Goal: Task Accomplishment & Management: Manage account settings

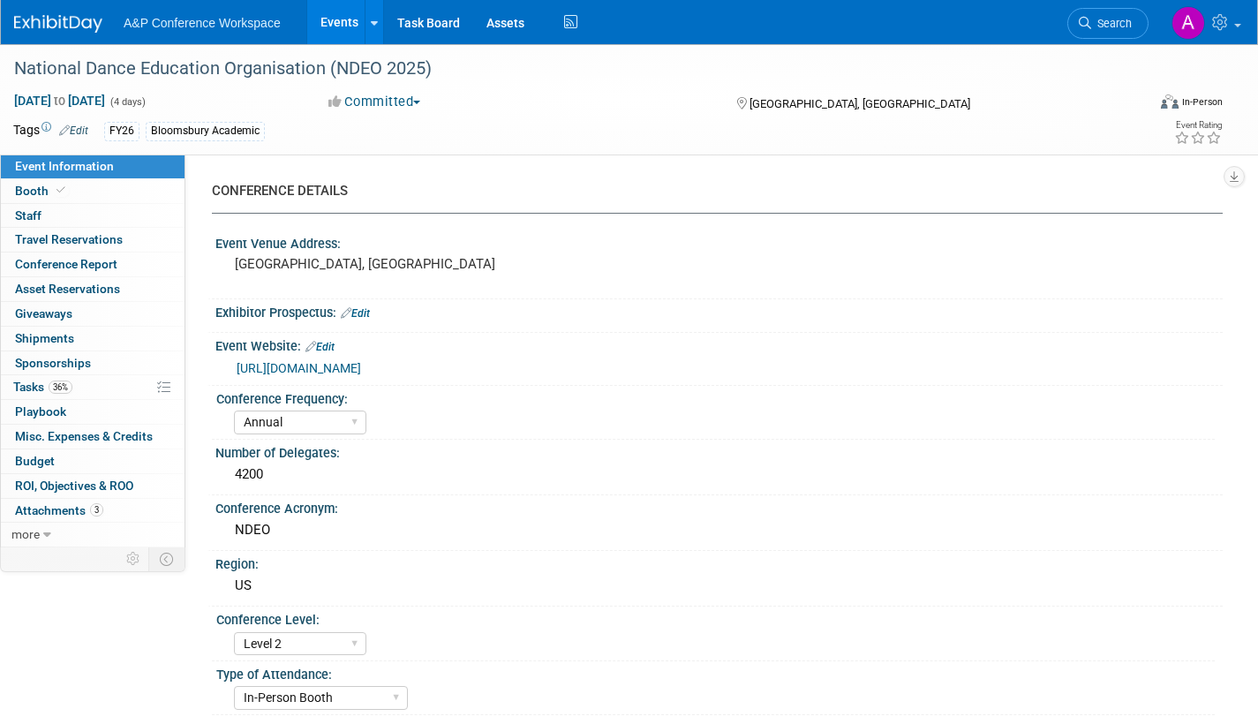
select select "Annual"
select select "Level 2"
select select "In-Person Booth"
select select "Drama & Performance Studies"
select select "Methuen Drama"
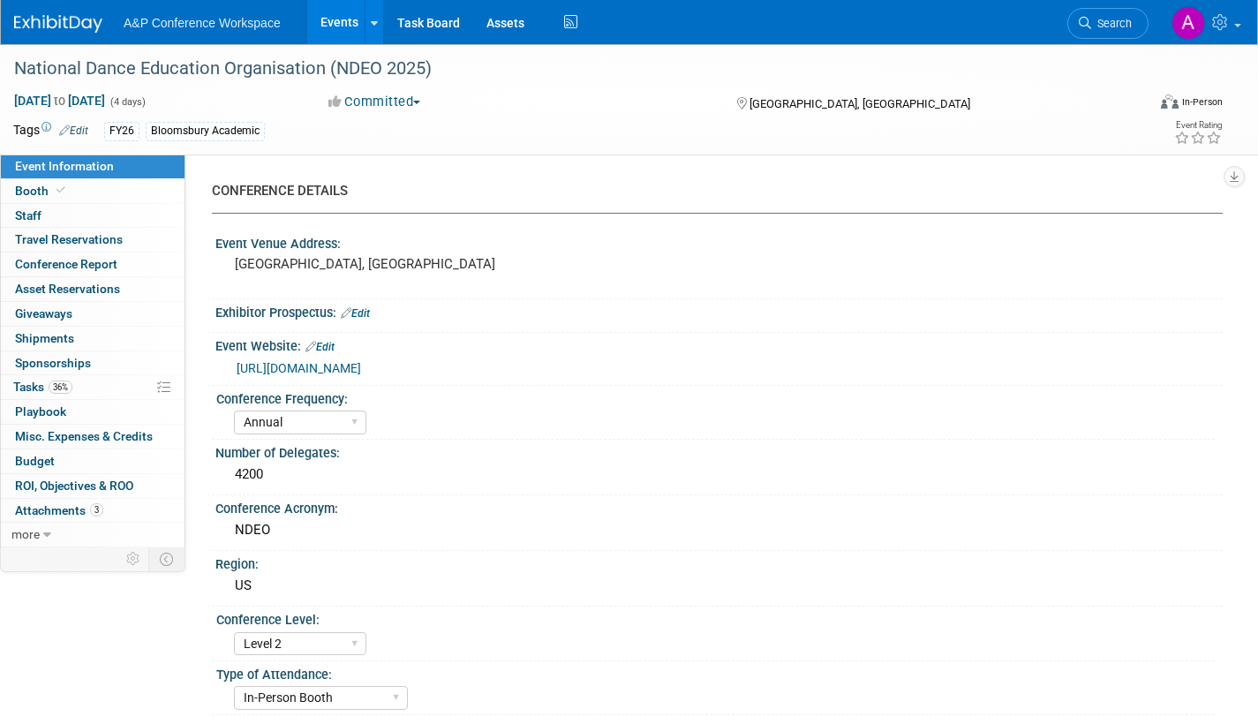
select select "[PERSON_NAME]"
select select "Networking/Commissioning"
click at [1108, 29] on span "Search" at bounding box center [1111, 23] width 41 height 13
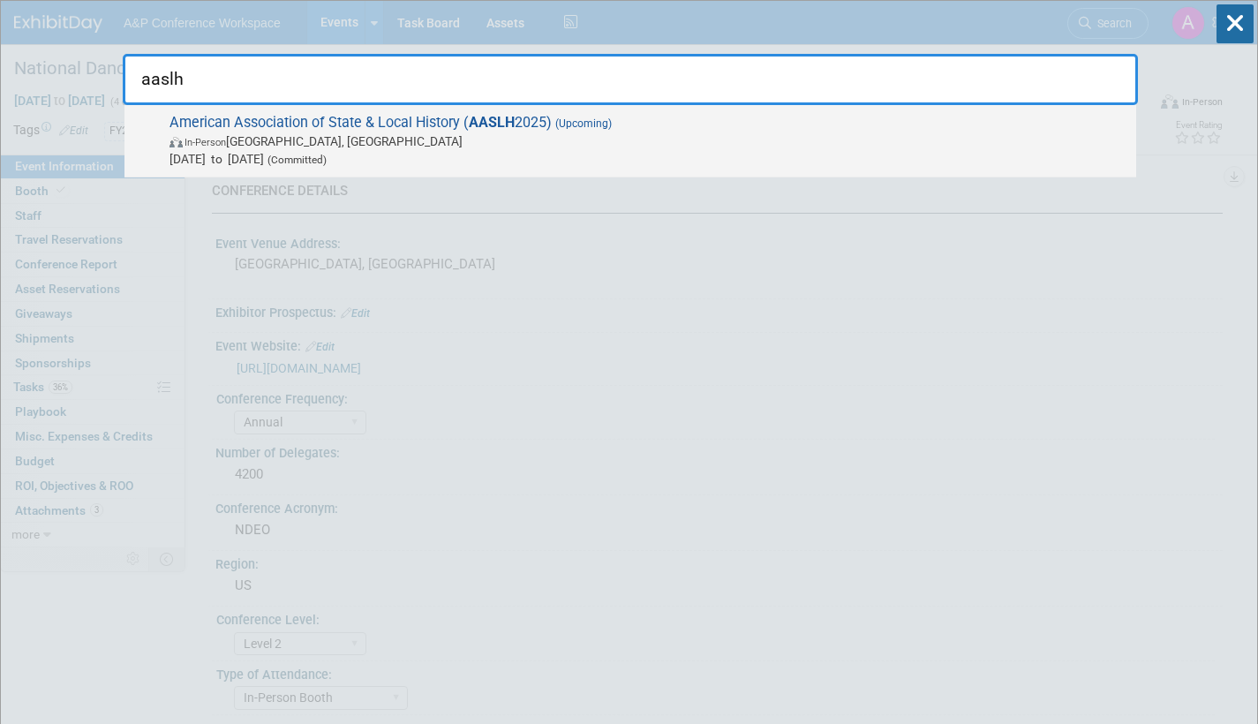
type input "aaslh"
click at [539, 157] on span "[DATE] to [DATE] (Committed)" at bounding box center [649, 159] width 958 height 18
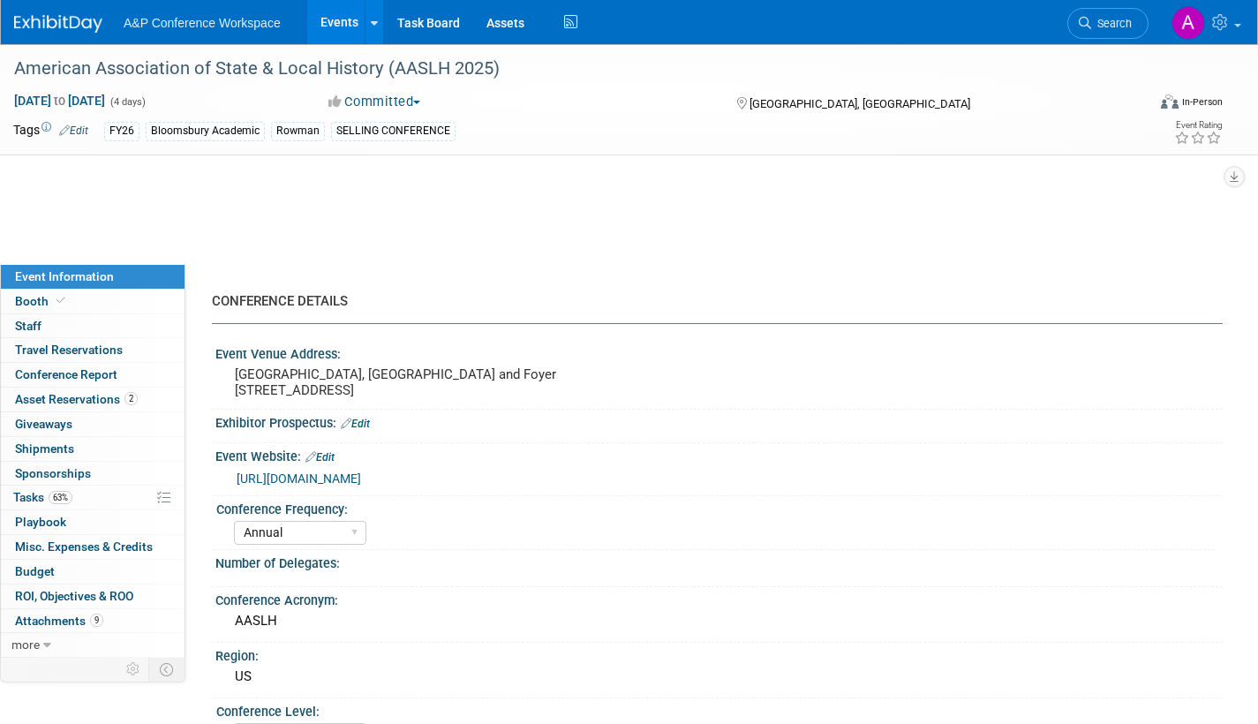
select select "Annual"
select select "Level 2"
select select "In-Person Booth"
select select "Museum Professionals"
select select "Bloomsbury Academic"
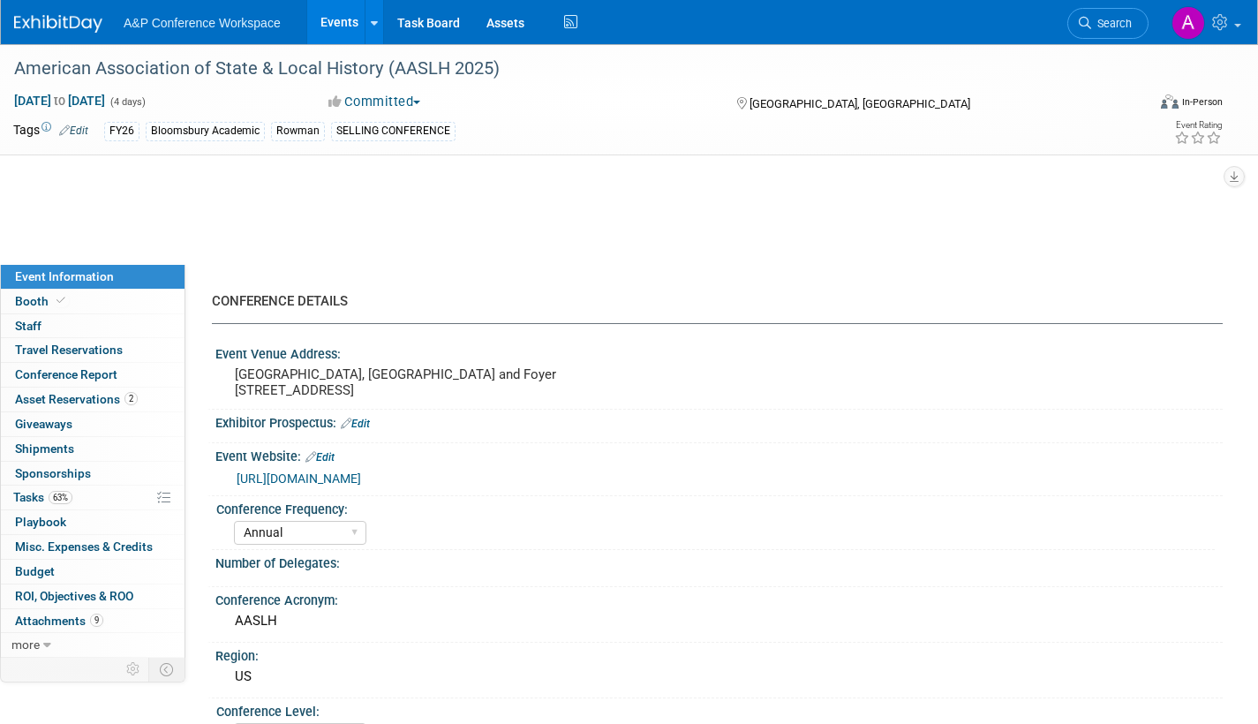
select select "[PERSON_NAME]"
select select "Brand/Subject Presence​"
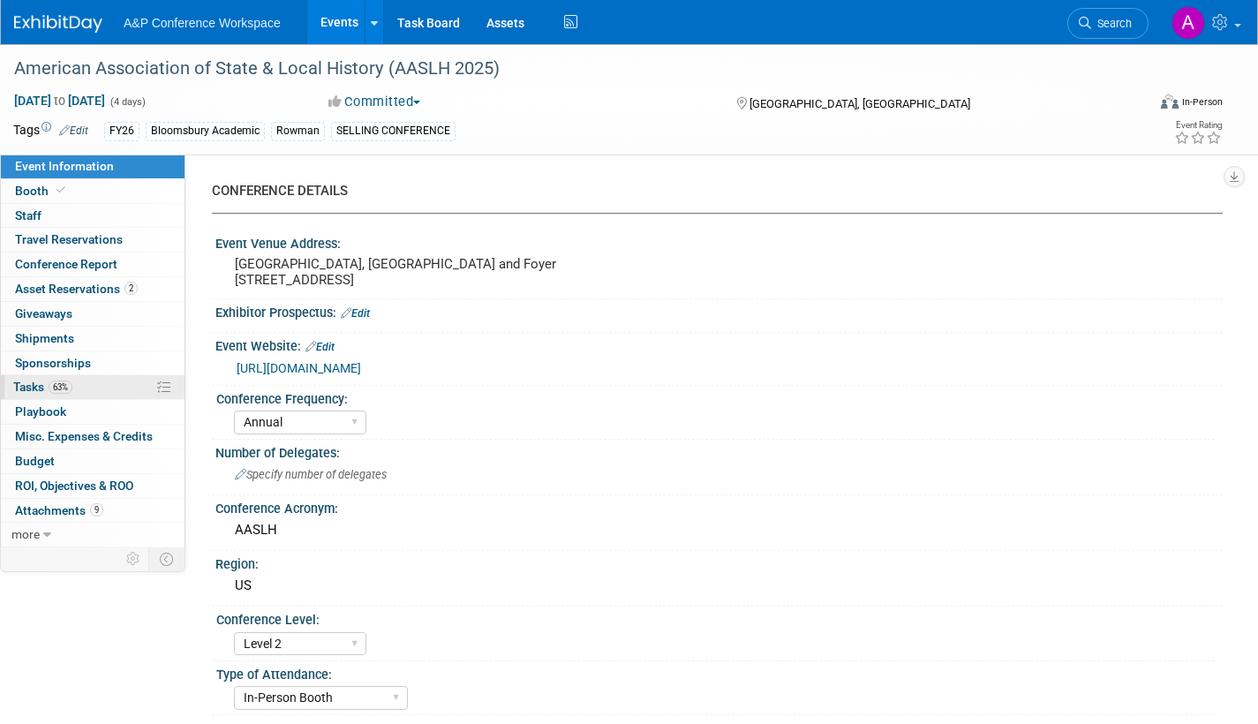
click at [28, 389] on span "Tasks 63%" at bounding box center [42, 387] width 59 height 14
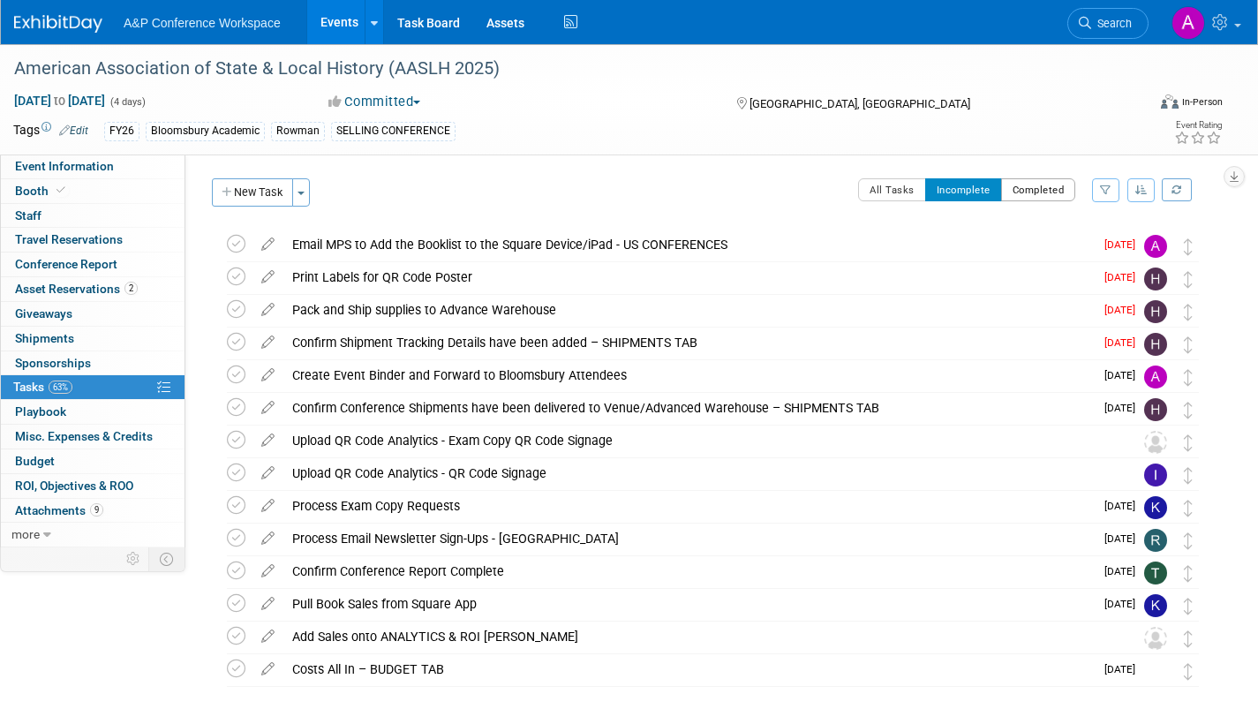
click at [1038, 192] on button "Completed" at bounding box center [1038, 189] width 75 height 23
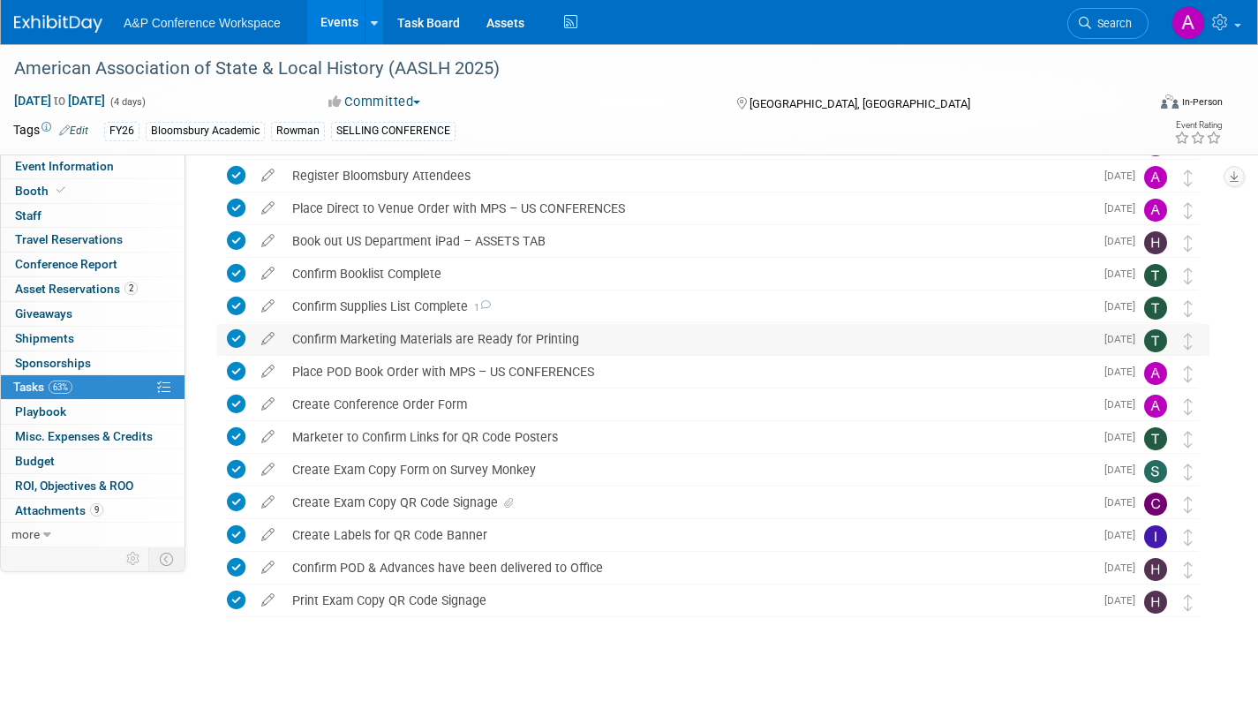
scroll to position [393, 0]
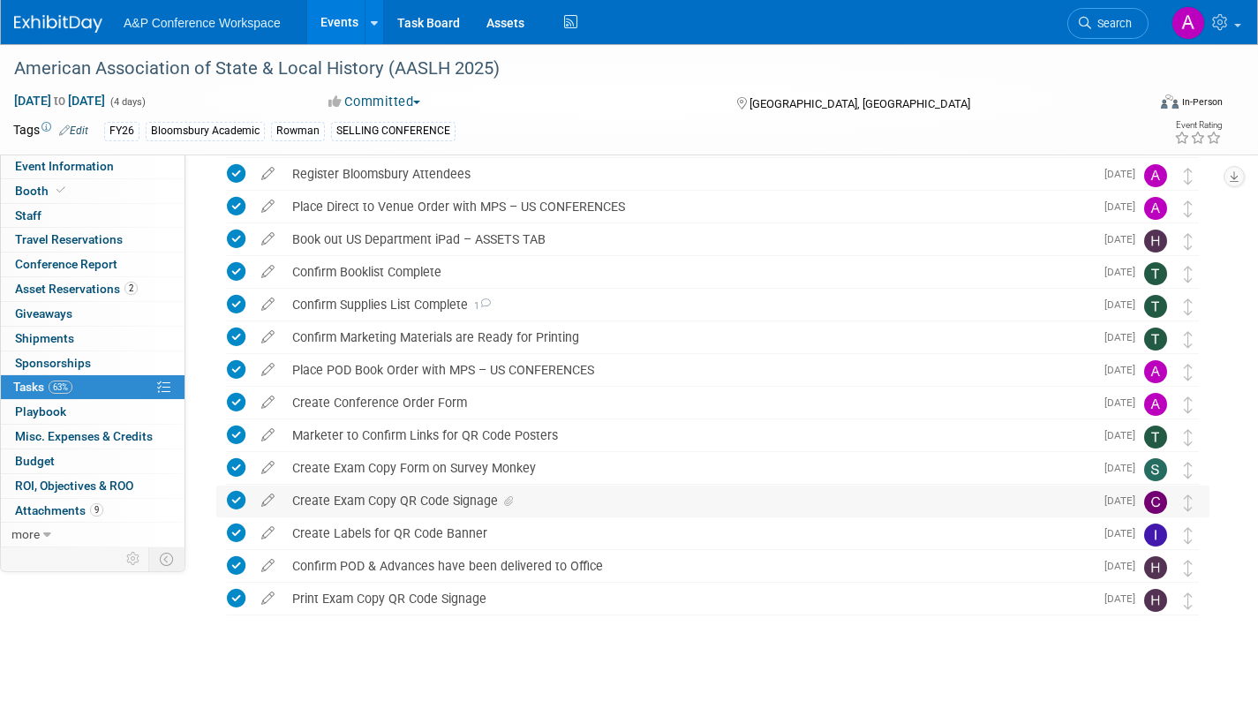
click at [507, 499] on icon at bounding box center [508, 501] width 9 height 11
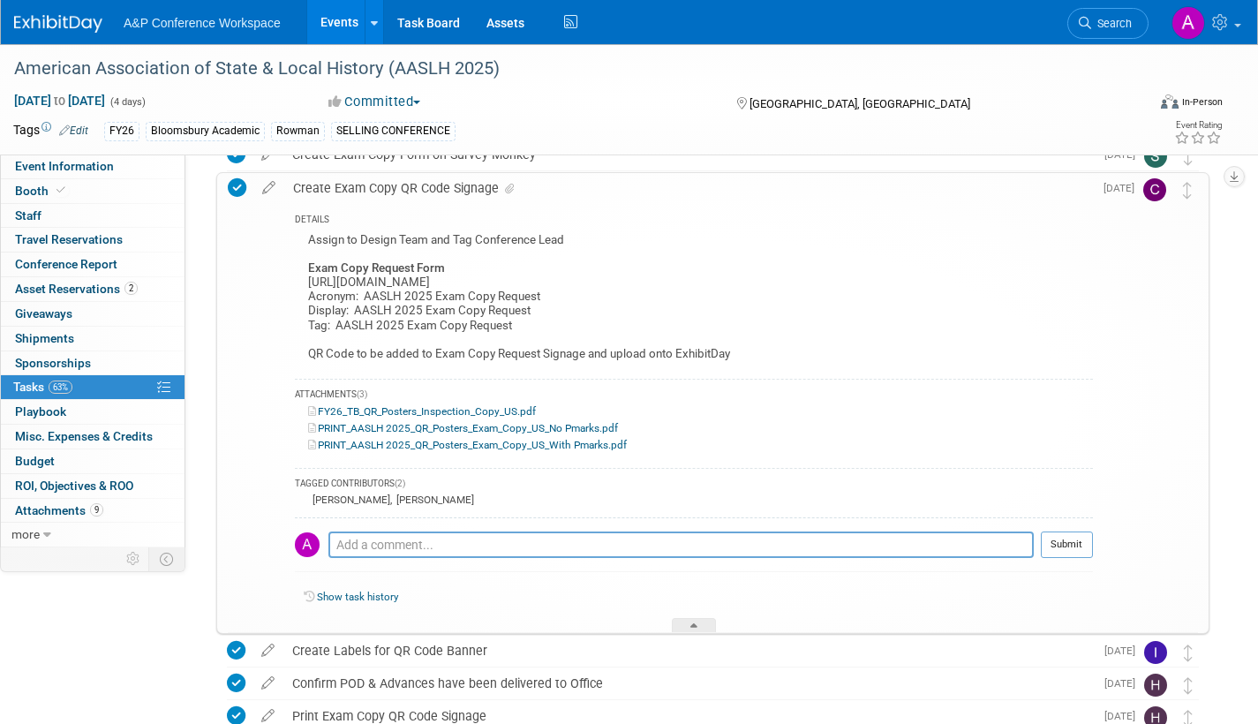
scroll to position [746, 0]
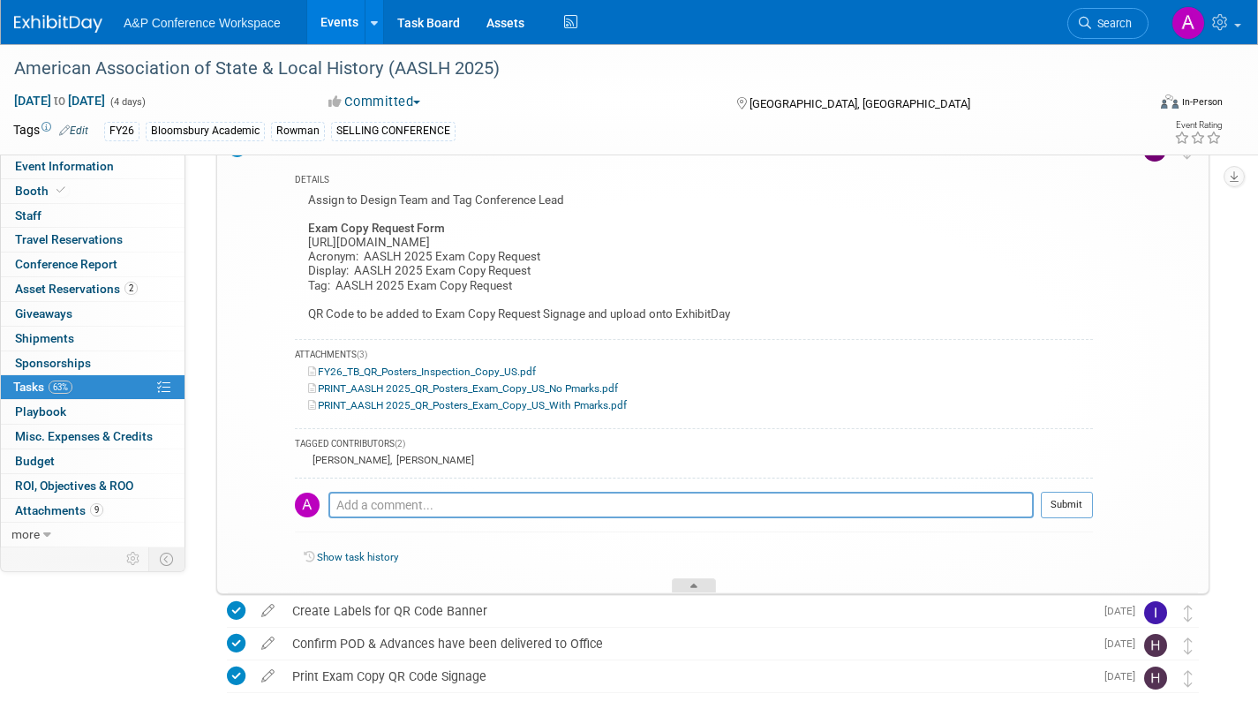
click at [698, 583] on div at bounding box center [694, 585] width 44 height 15
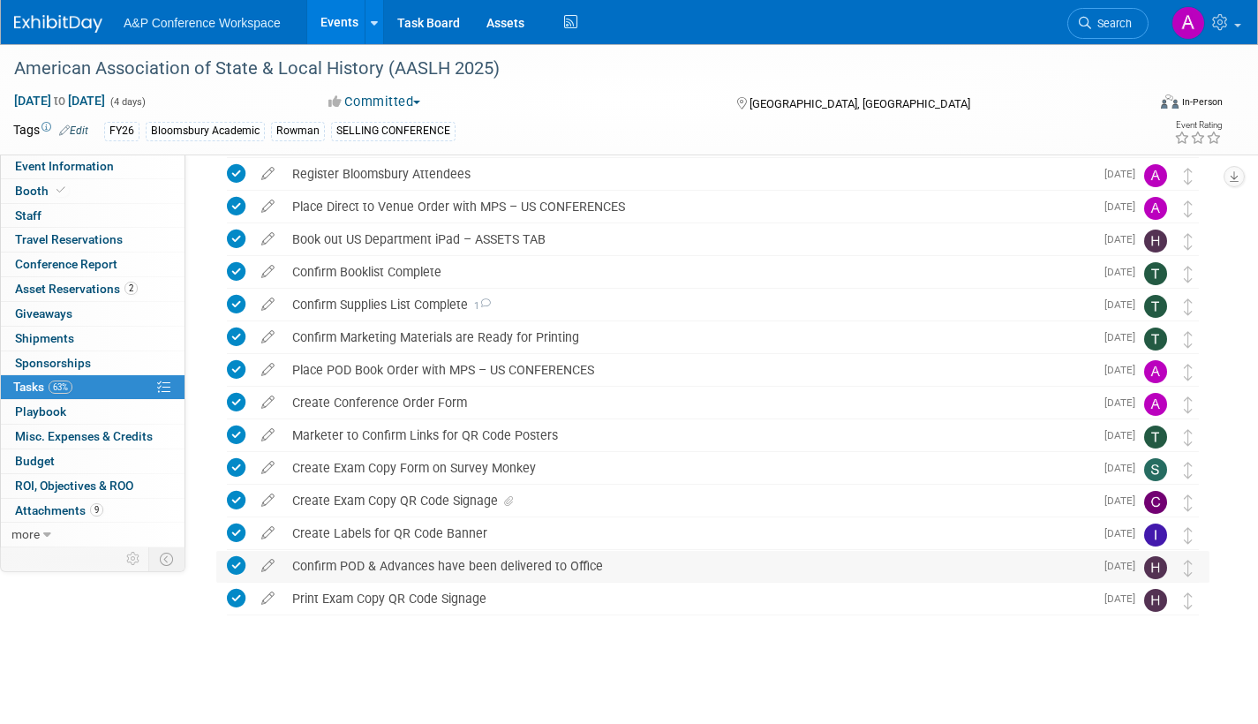
scroll to position [393, 0]
click at [509, 498] on icon at bounding box center [508, 501] width 9 height 11
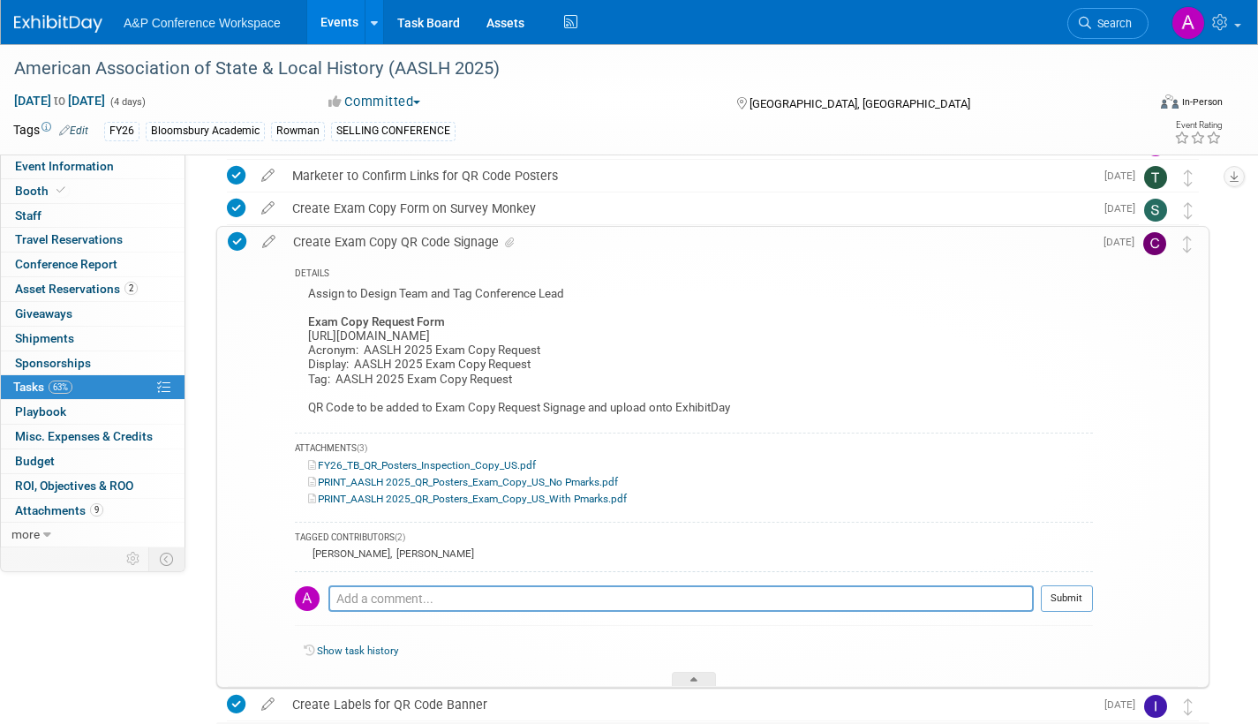
scroll to position [824, 0]
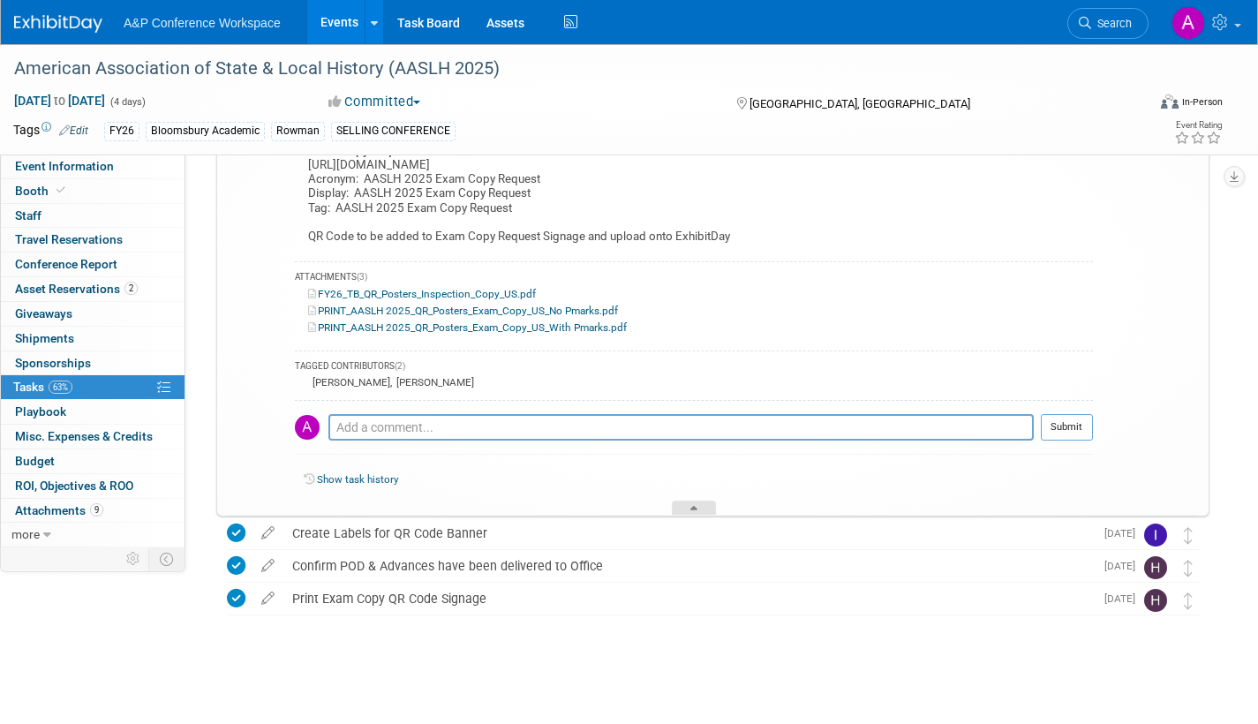
click at [698, 507] on div at bounding box center [694, 508] width 44 height 15
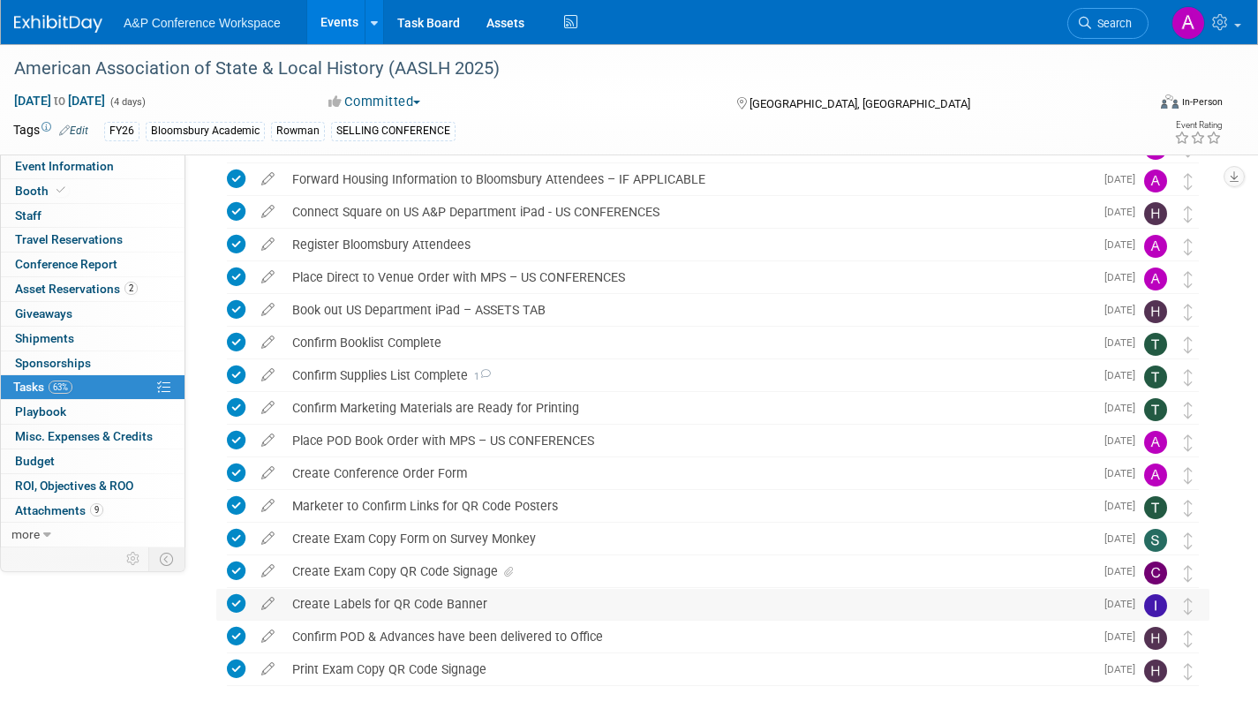
scroll to position [353, 0]
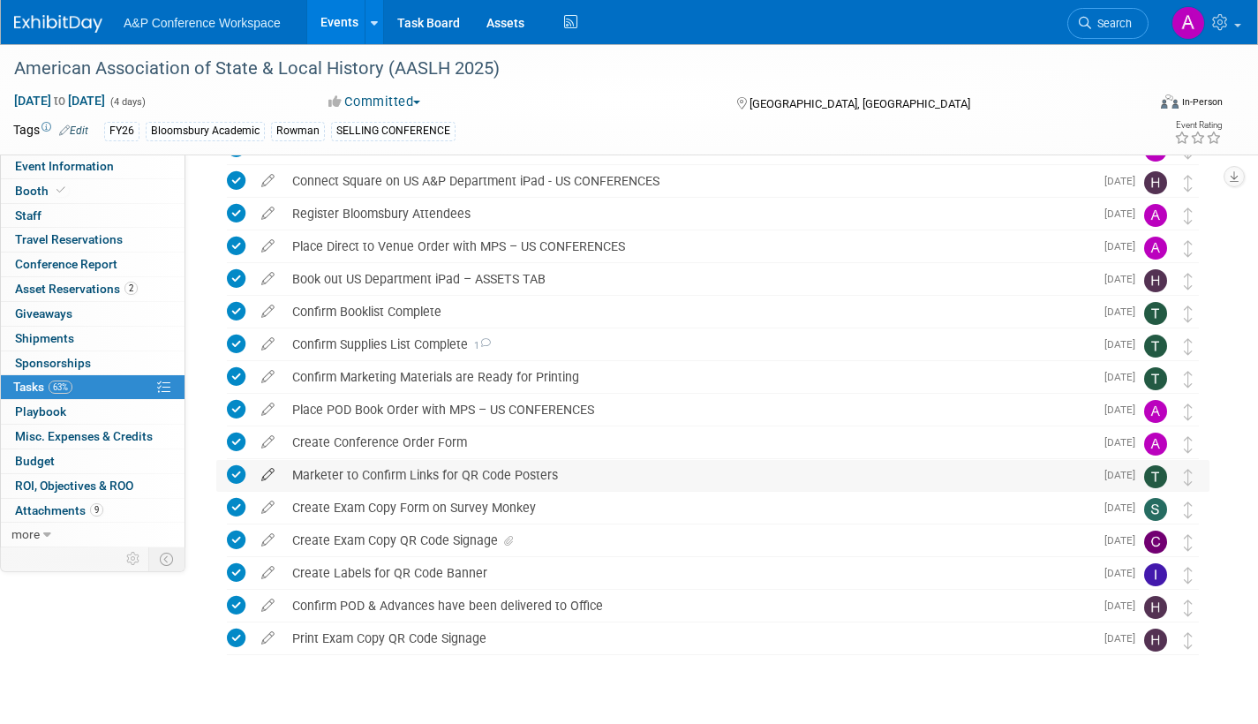
click at [267, 468] on icon at bounding box center [268, 471] width 31 height 22
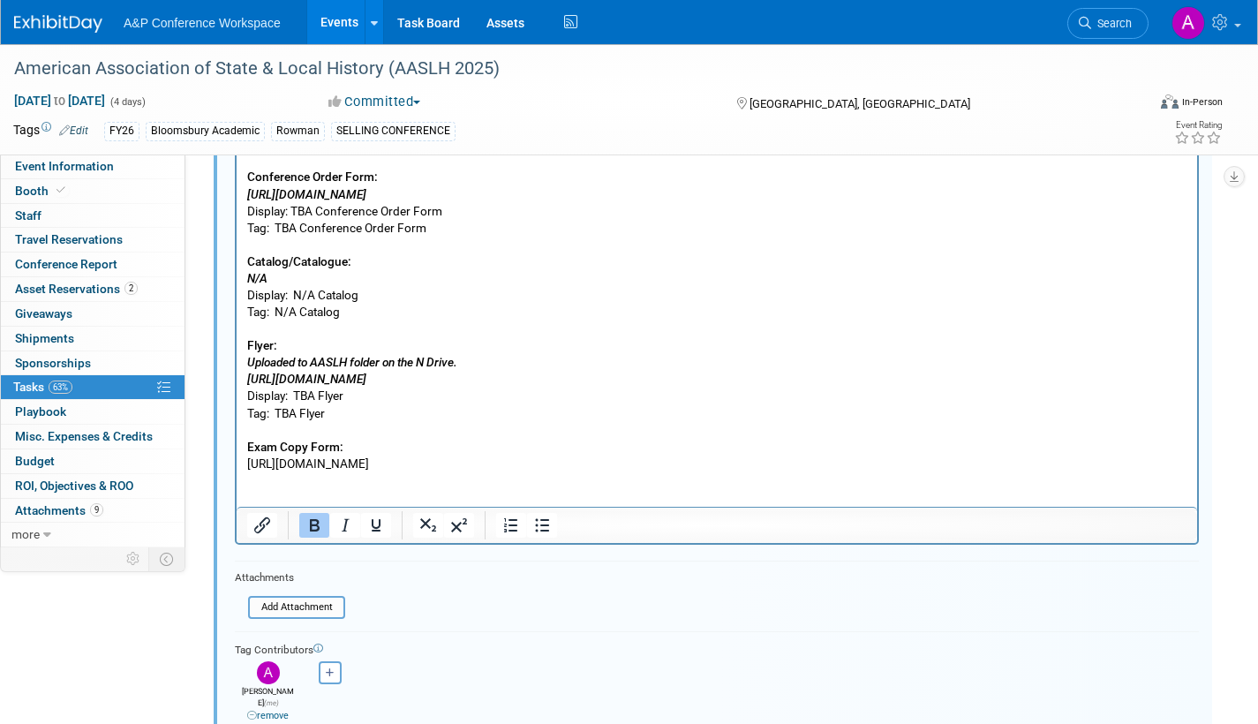
scroll to position [1173, 0]
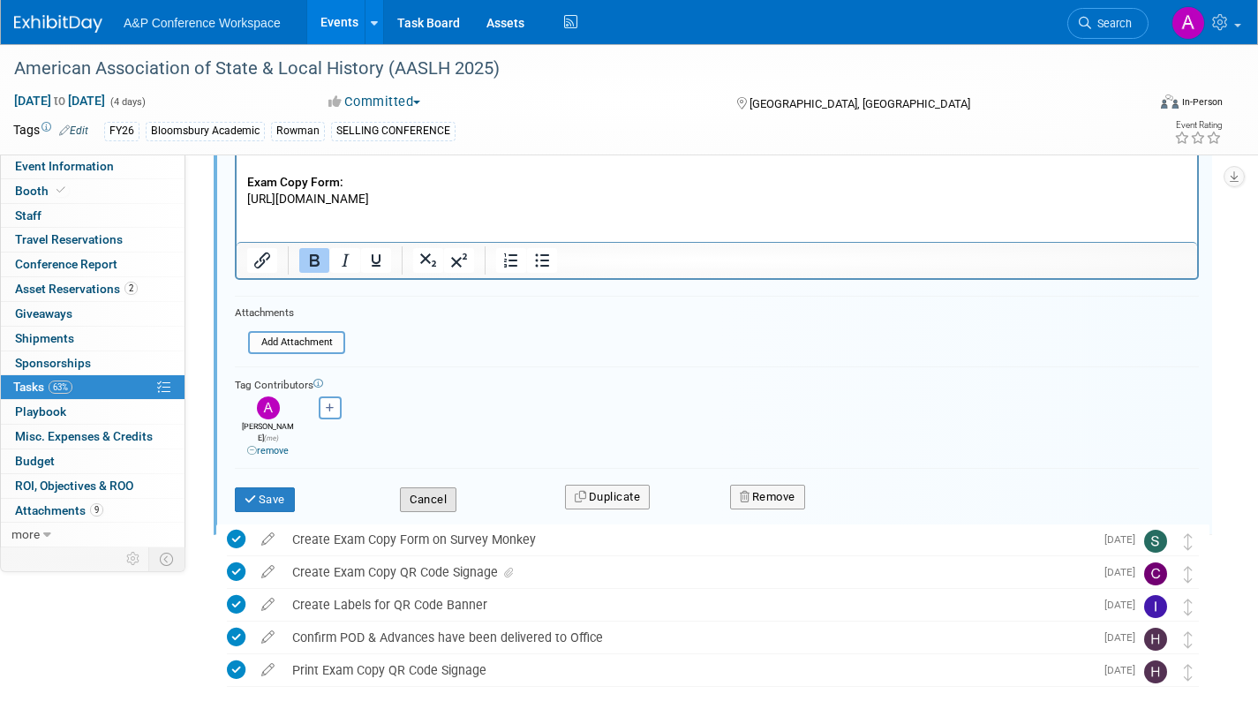
click at [434, 497] on button "Cancel" at bounding box center [428, 499] width 57 height 25
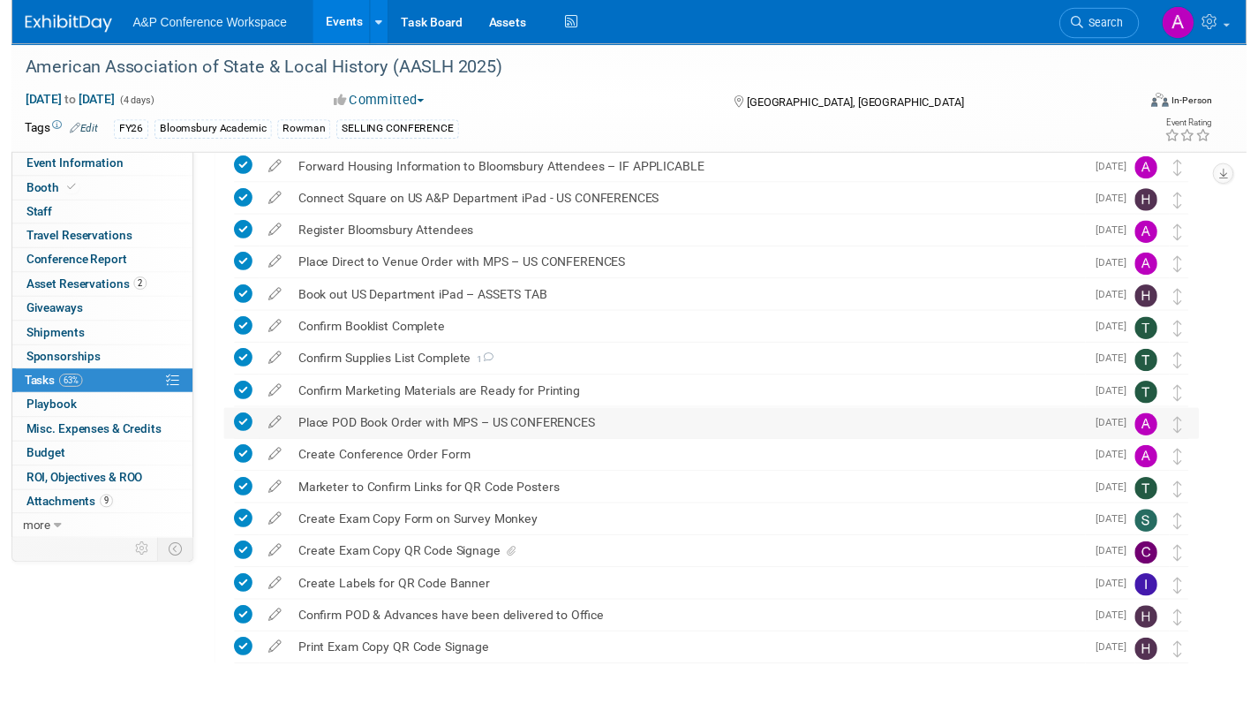
scroll to position [353, 0]
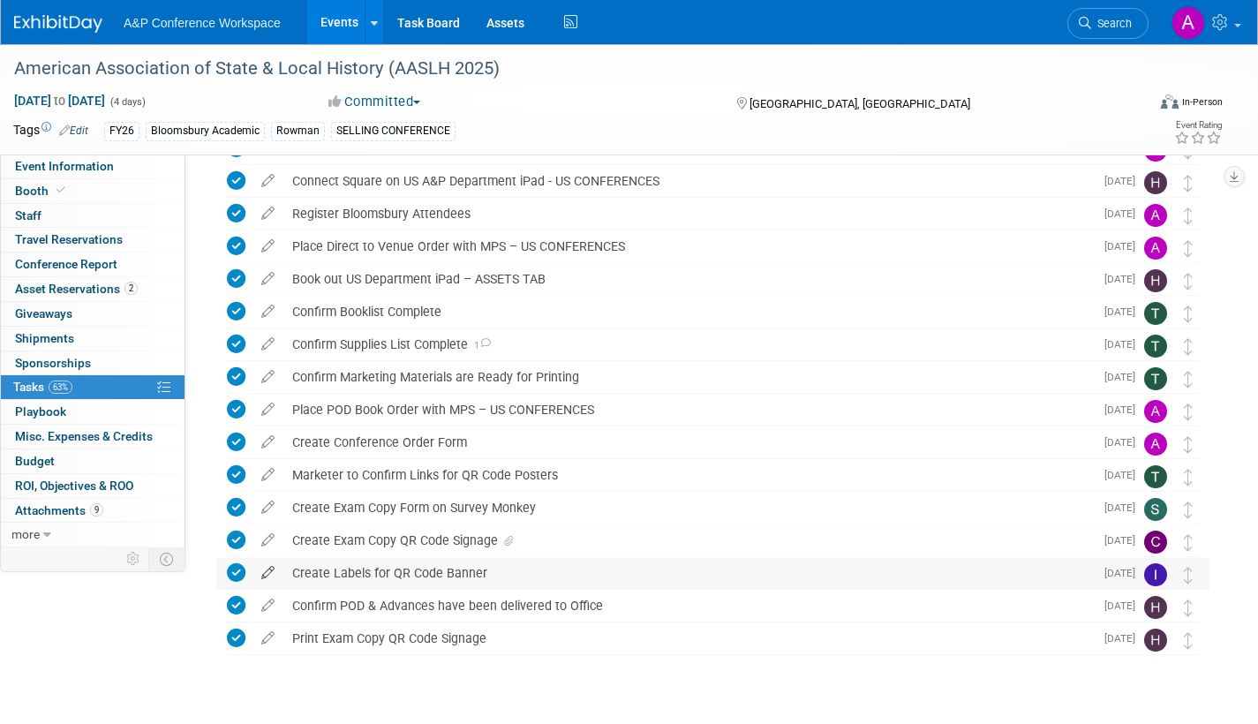
click at [264, 574] on icon at bounding box center [268, 569] width 31 height 22
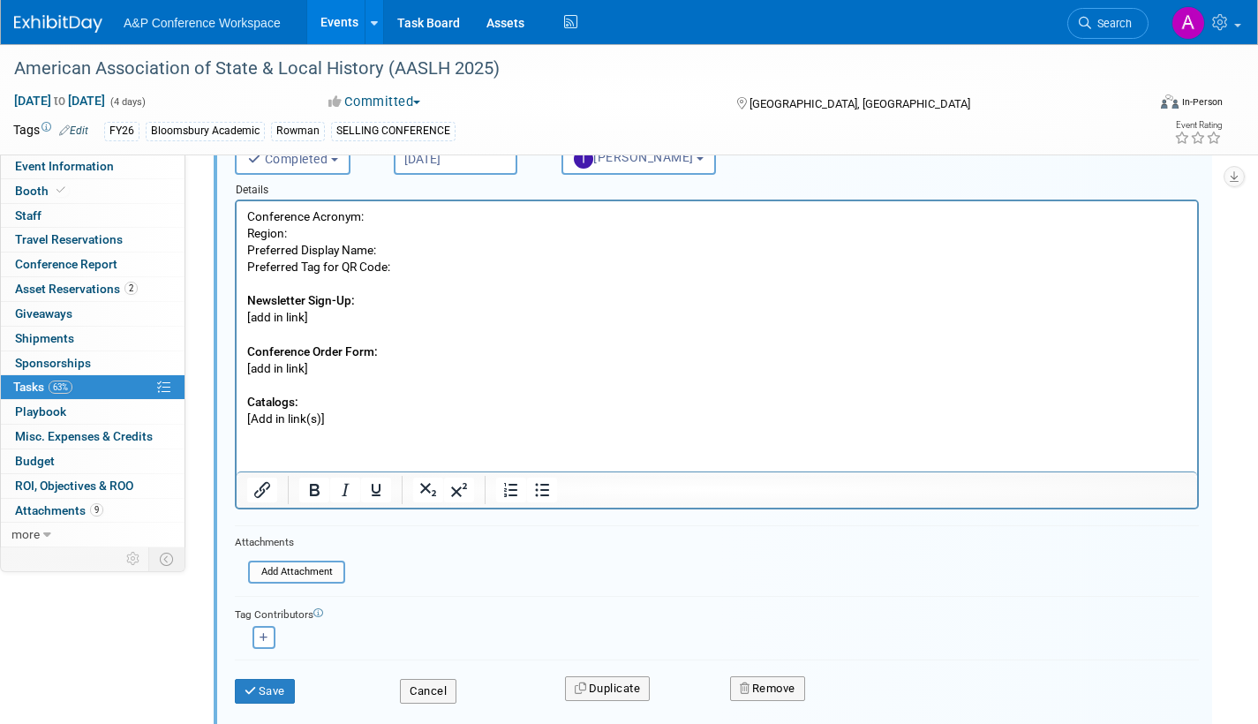
scroll to position [1042, 0]
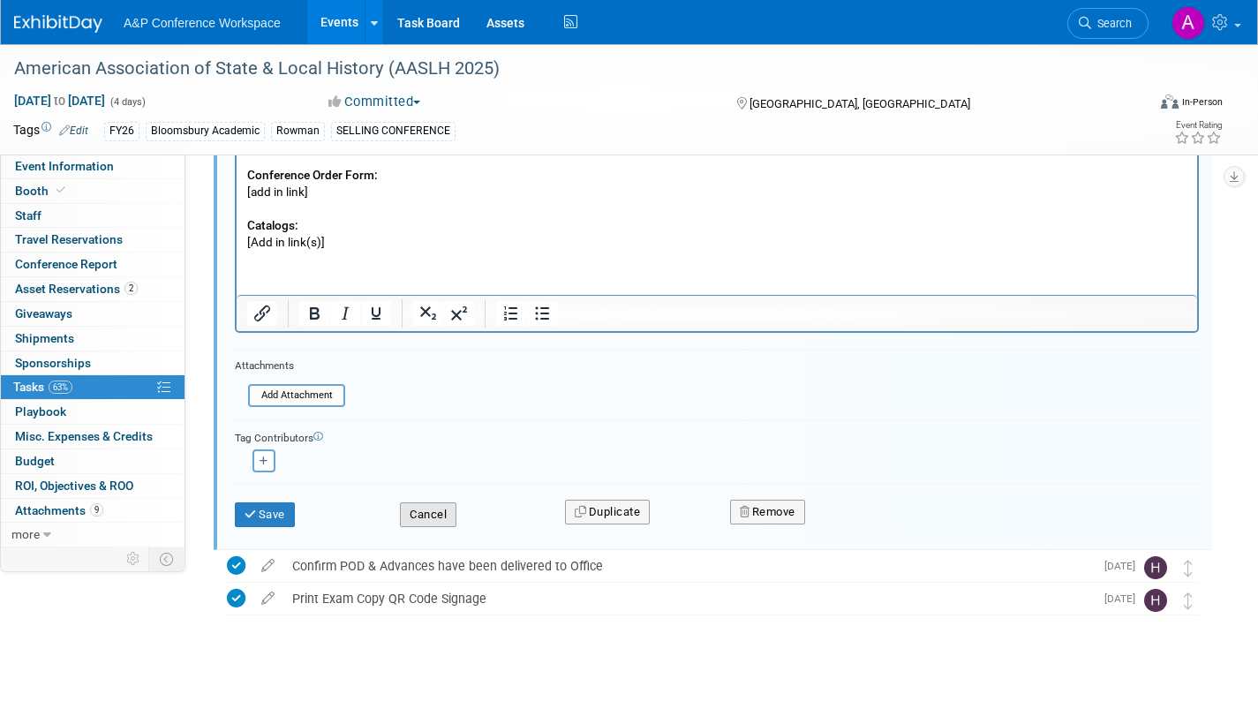
click at [425, 512] on button "Cancel" at bounding box center [428, 514] width 57 height 25
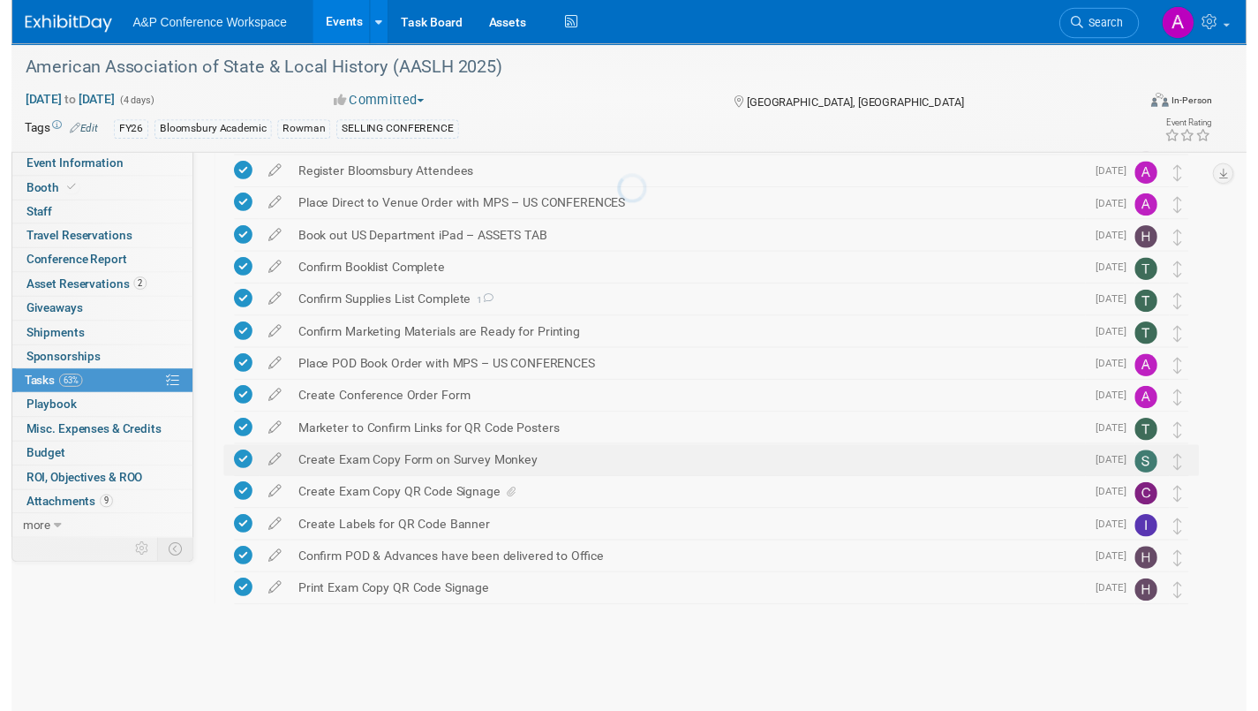
scroll to position [393, 0]
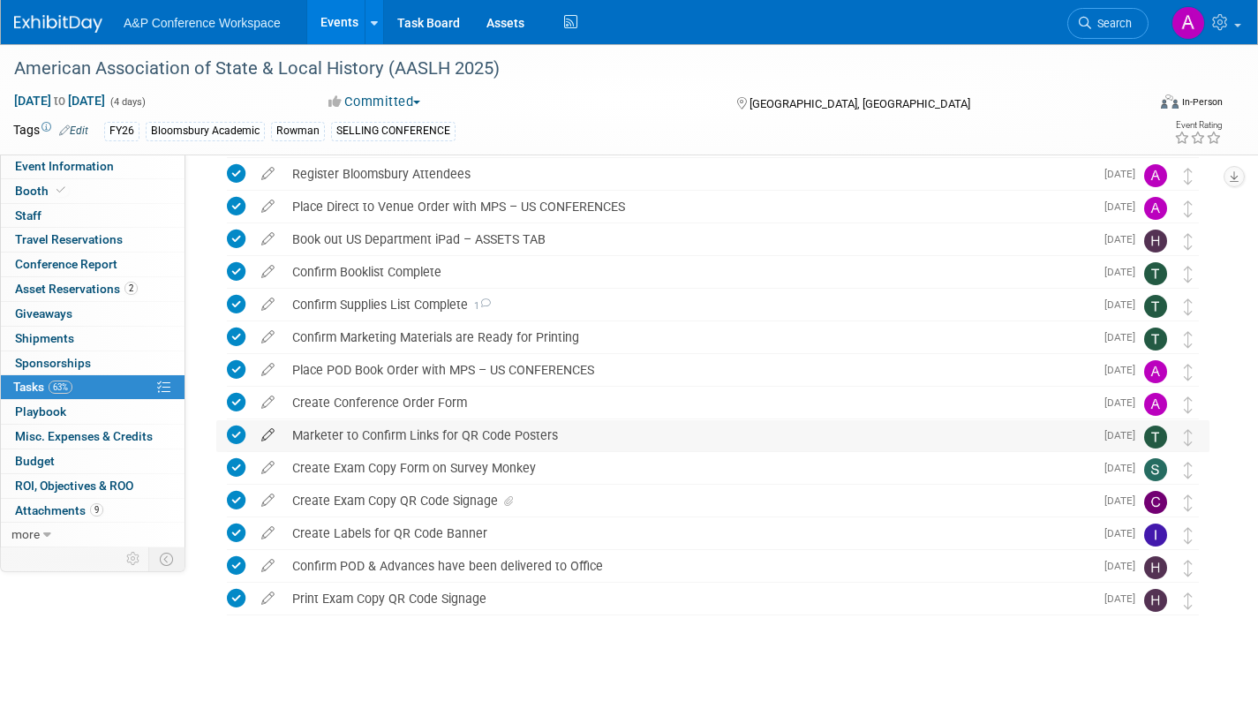
click at [269, 429] on icon at bounding box center [268, 431] width 31 height 22
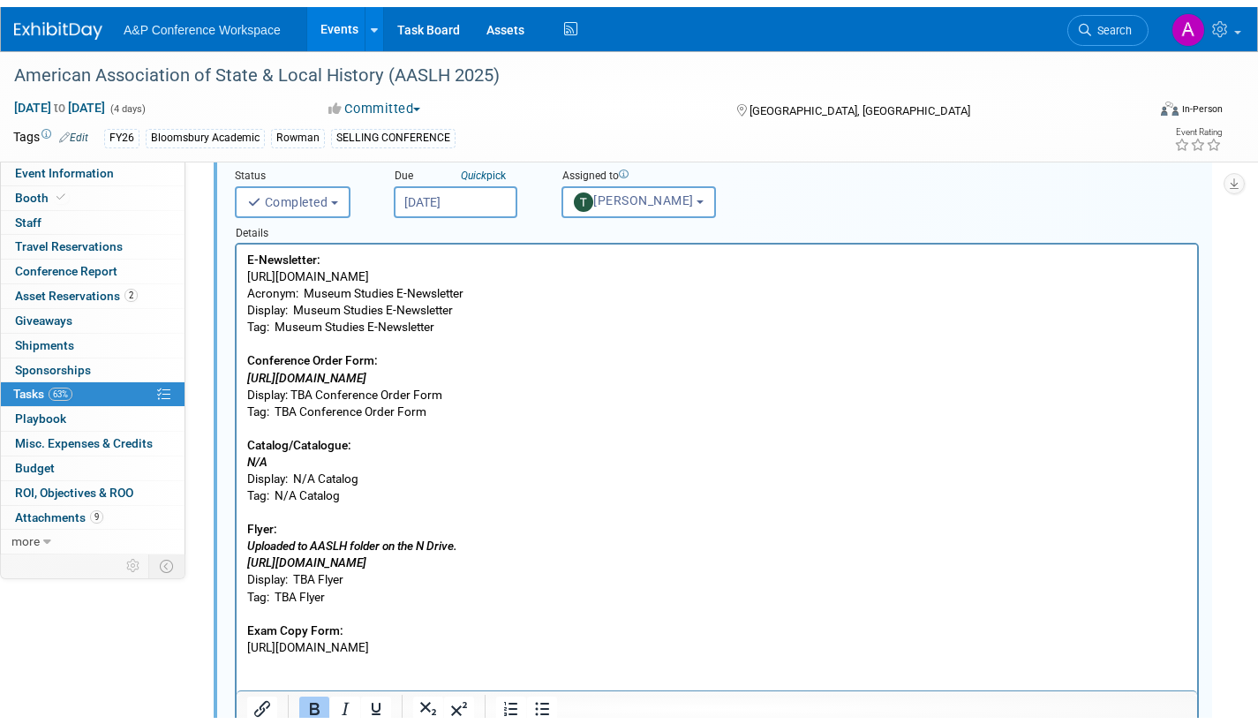
scroll to position [996, 0]
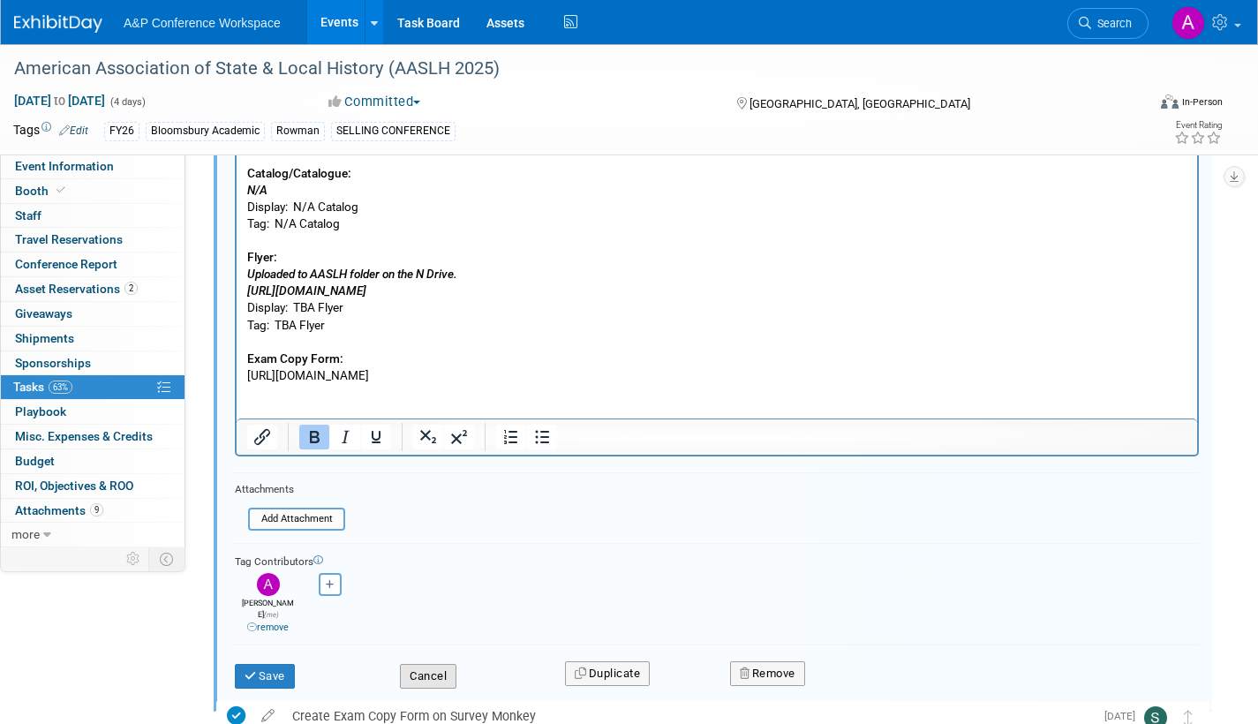
click at [414, 664] on button "Cancel" at bounding box center [428, 676] width 57 height 25
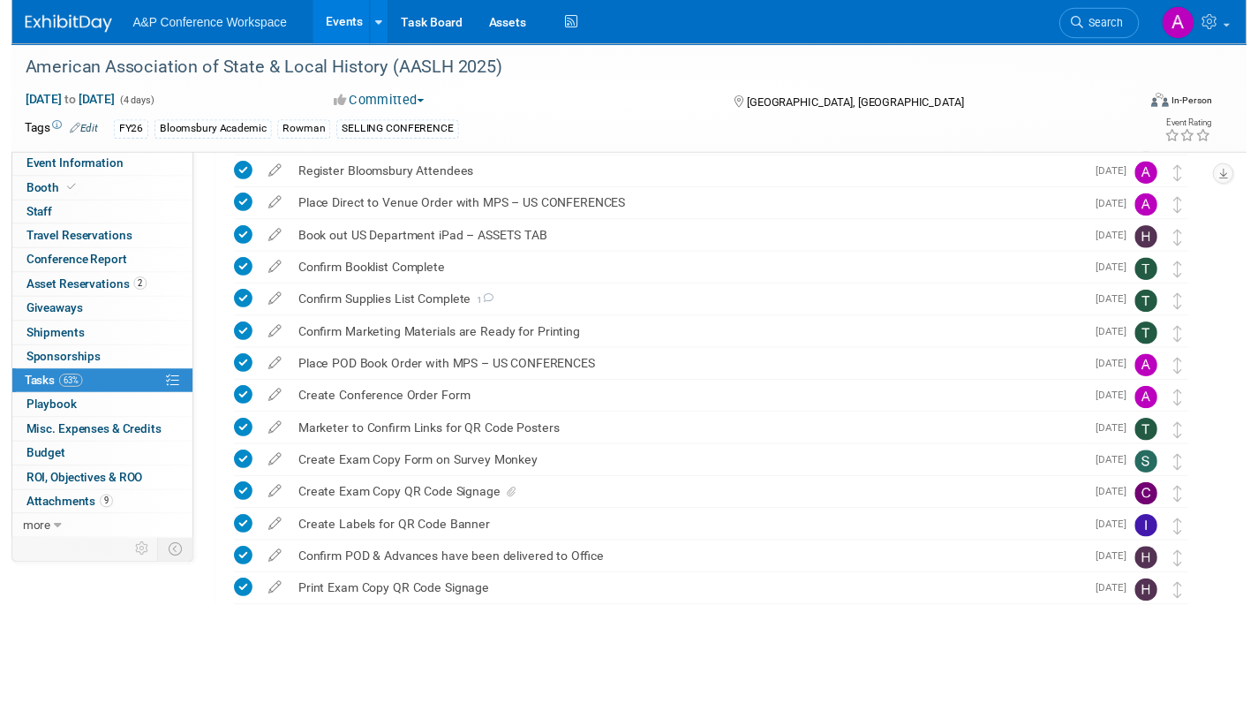
scroll to position [393, 0]
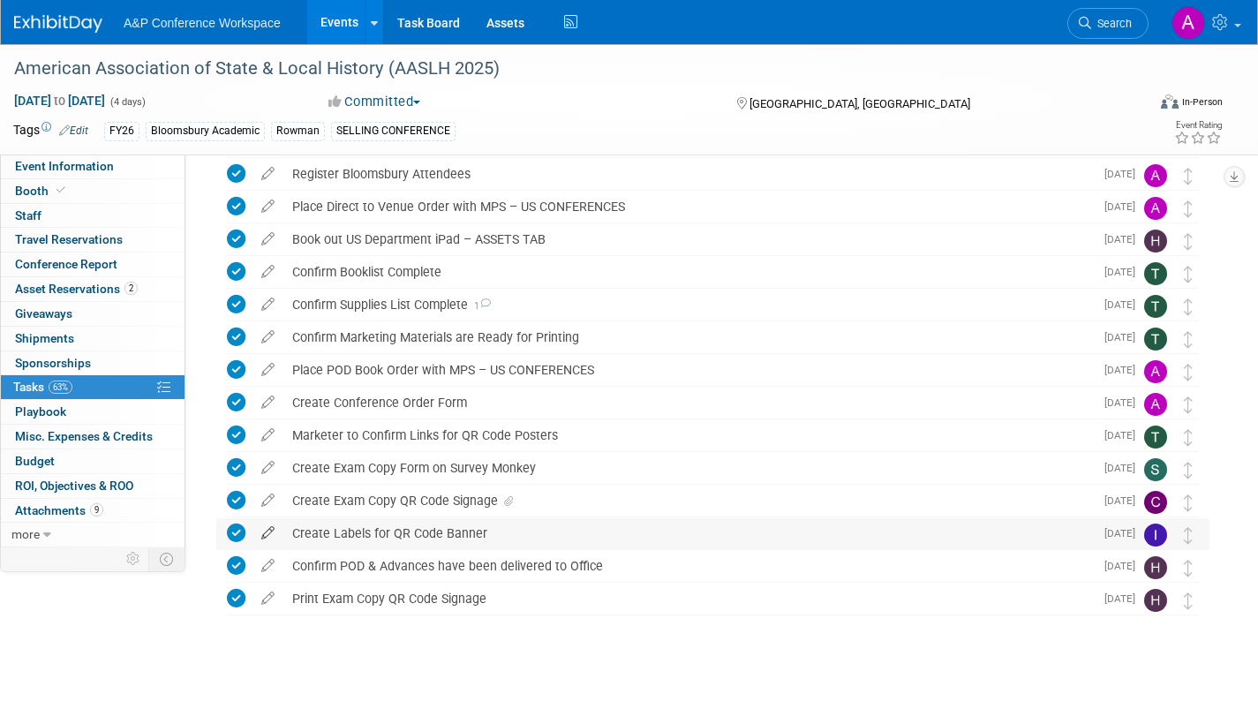
click at [273, 530] on icon at bounding box center [268, 529] width 31 height 22
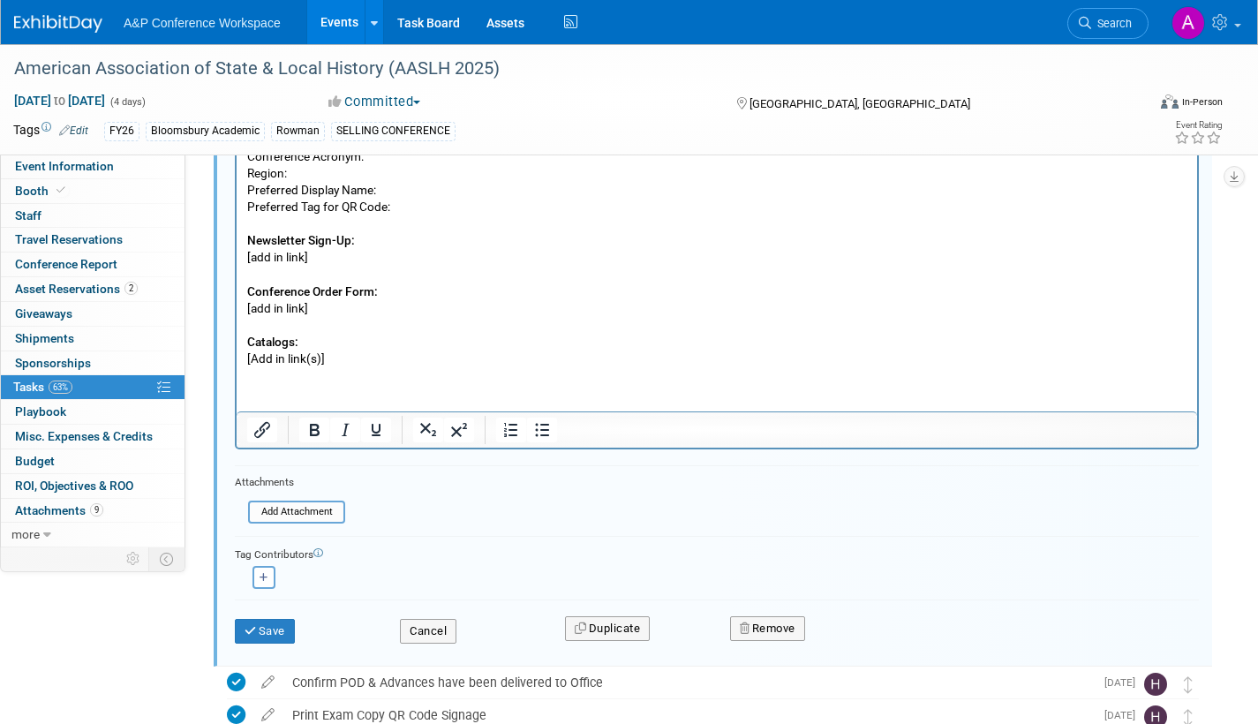
scroll to position [1042, 0]
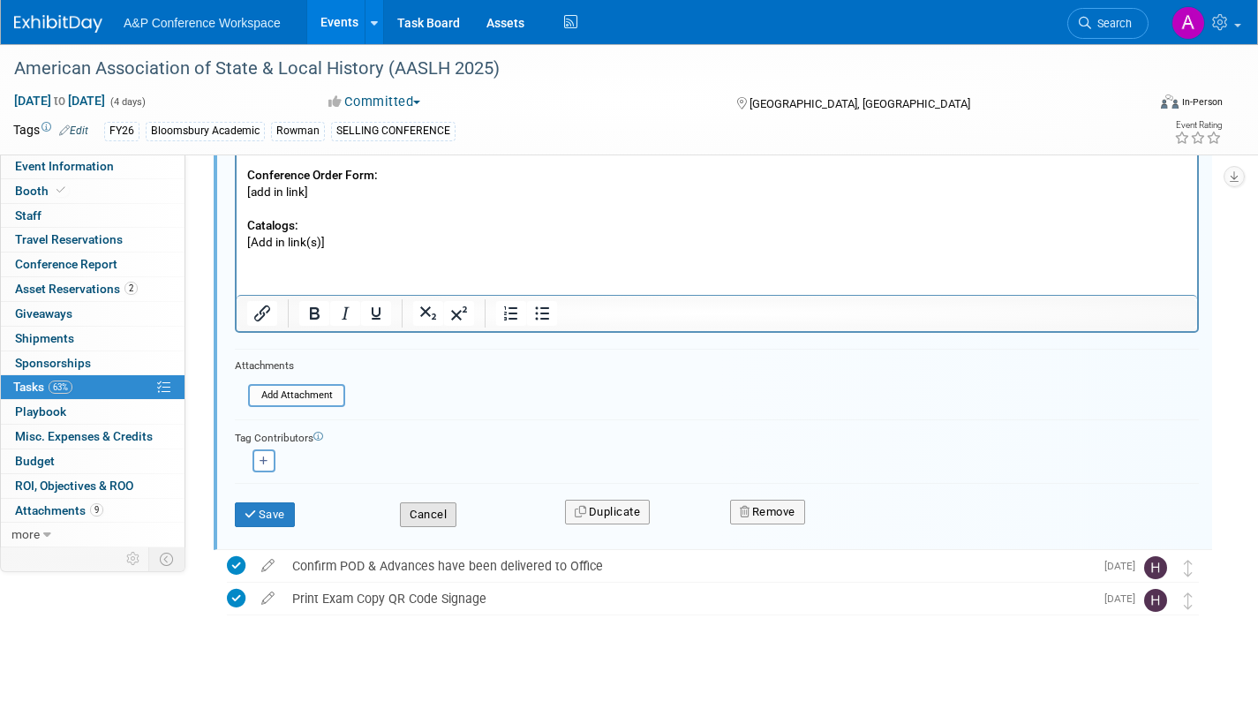
click at [430, 515] on button "Cancel" at bounding box center [428, 514] width 57 height 25
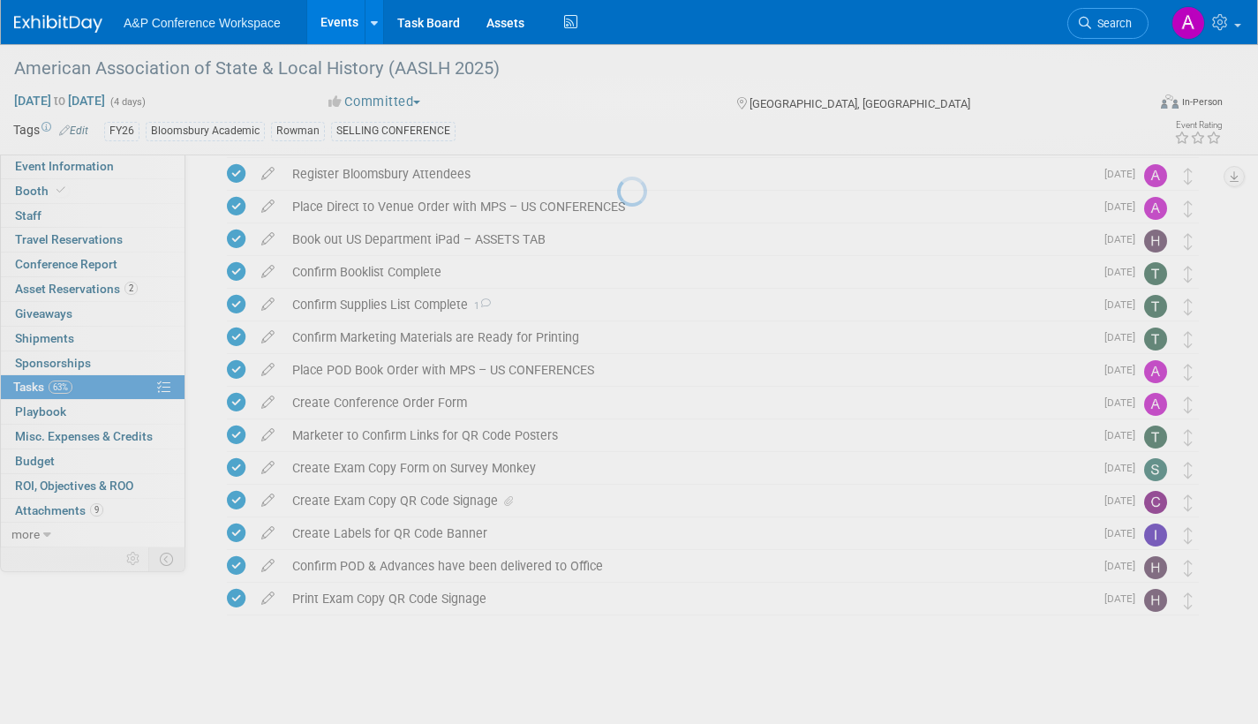
scroll to position [393, 0]
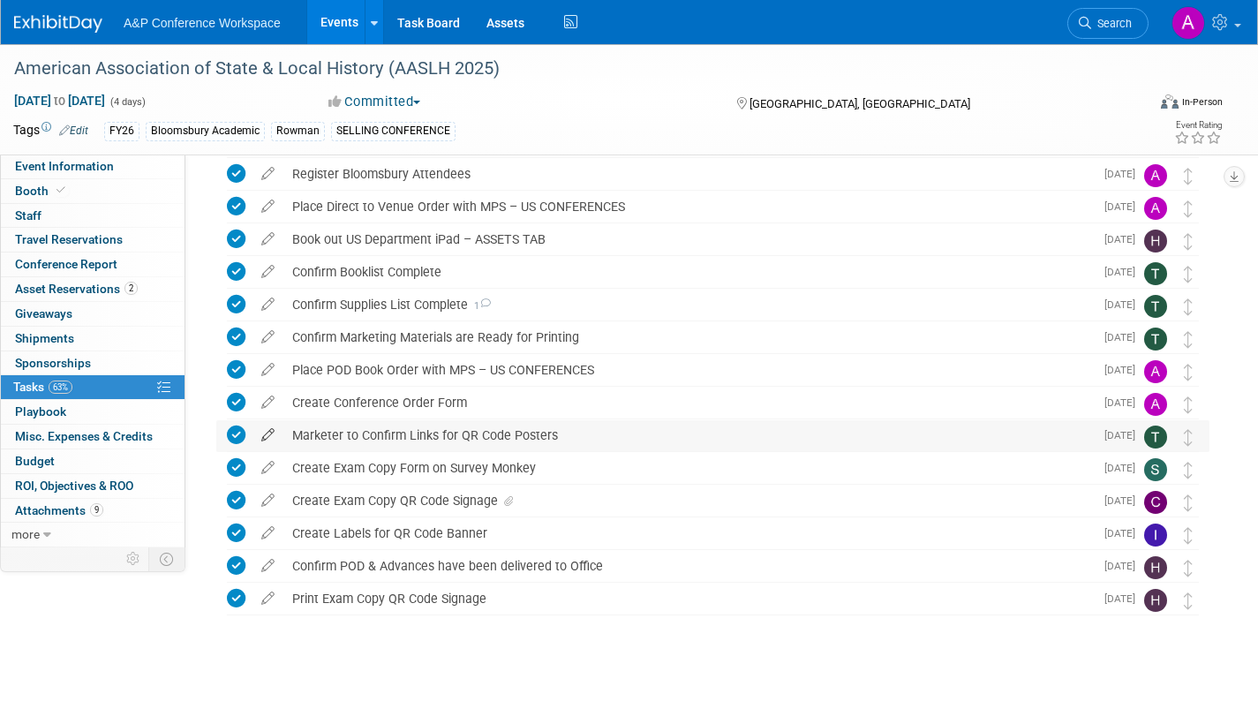
click at [264, 434] on icon at bounding box center [268, 431] width 31 height 22
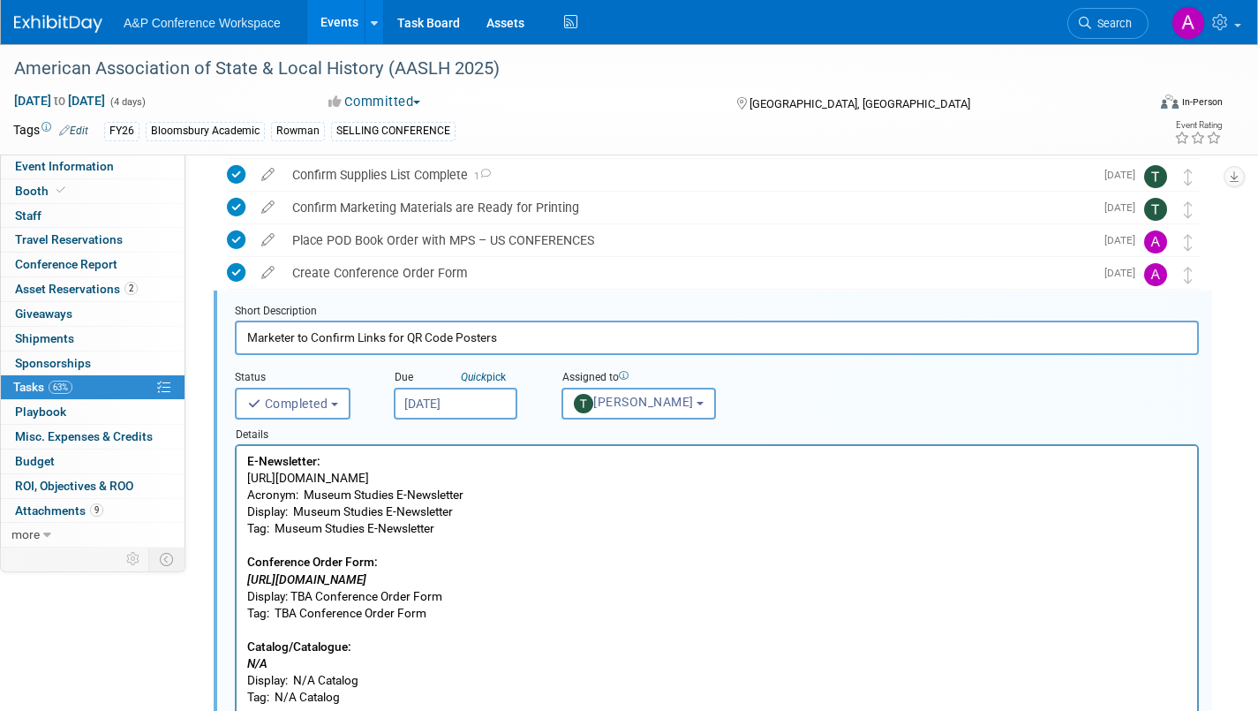
scroll to position [555, 0]
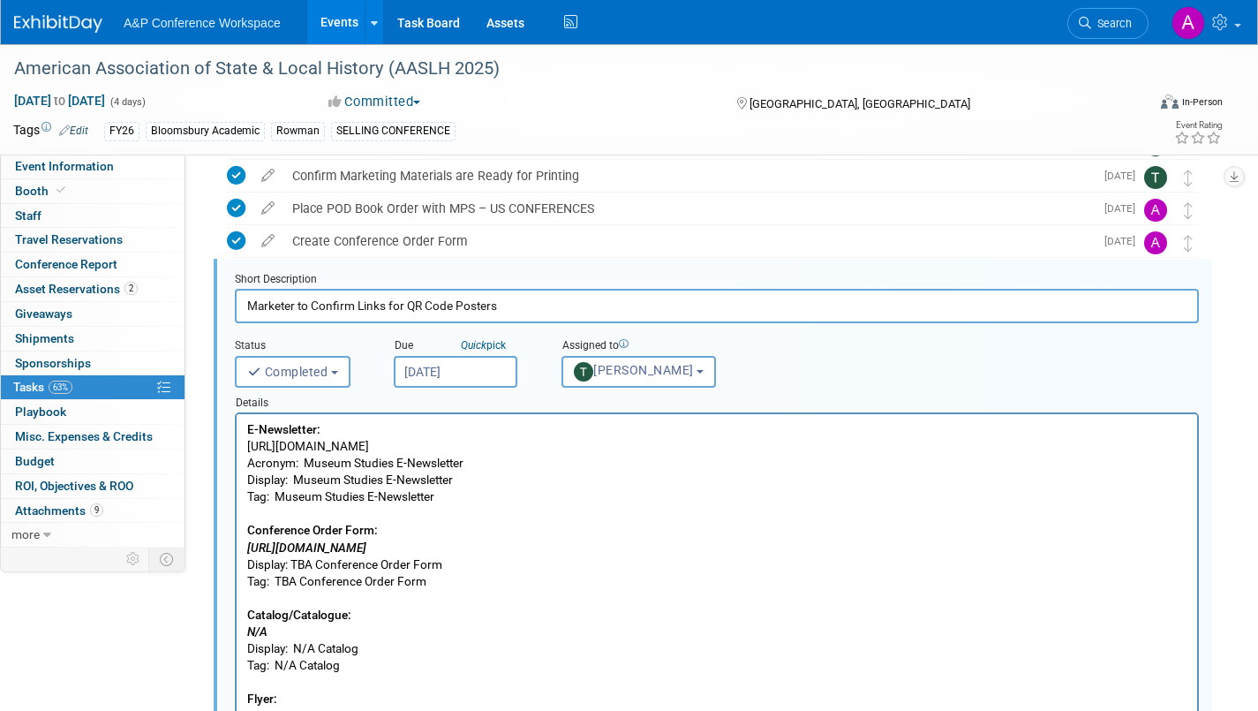
drag, startPoint x: 247, startPoint y: 443, endPoint x: 648, endPoint y: 445, distance: 400.9
click at [648, 445] on p "E-Newsletter: https://www.bloomsbury.com/us/newsletters/museum-studies-newslett…" at bounding box center [717, 622] width 940 height 404
copy p "https://www.bloomsbury.com/us/newsletters/museum-studies-newsletter/"
drag, startPoint x: 247, startPoint y: 544, endPoint x: 730, endPoint y: 549, distance: 483.0
click at [729, 550] on p "E-Newsletter: https://www.bloomsbury.com/us/newsletters/museum-studies-newslett…" at bounding box center [717, 622] width 940 height 404
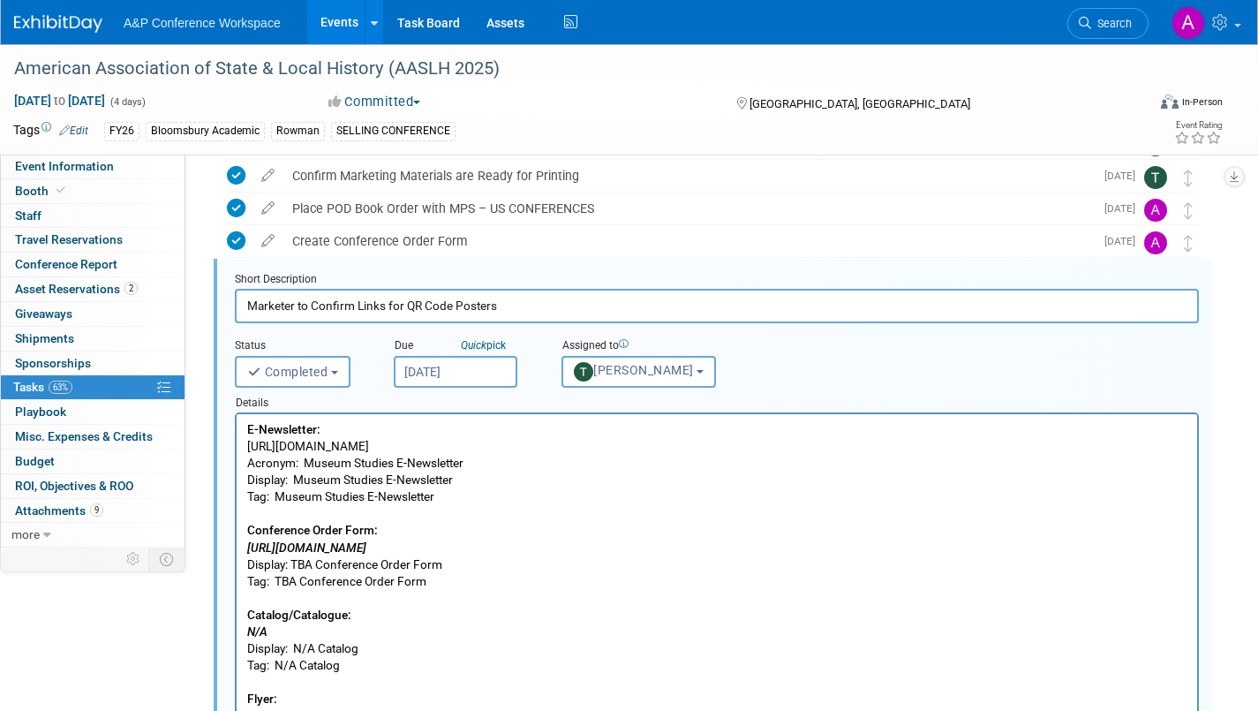
copy icon "https://www.bloomsbury.com/media/5oca32dc/aaslh-2025-conference-order-form.pdf"
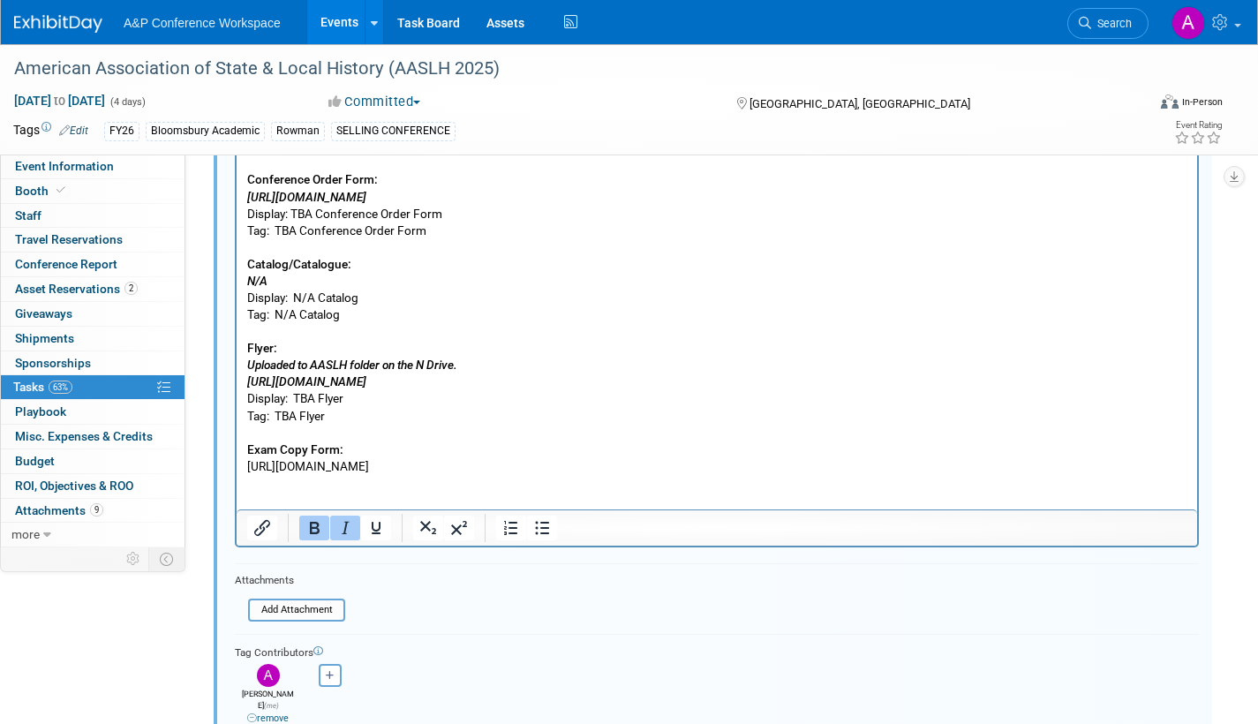
scroll to position [908, 0]
drag, startPoint x: 248, startPoint y: 377, endPoint x: 618, endPoint y: 380, distance: 370.0
click at [366, 380] on icon "https://www.bloomsbury.com/media/2tlngbqq/aaslh-2025-flyers-1.pdf" at bounding box center [306, 378] width 119 height 14
copy icon "https://www.bloomsbury.com/media/2tlngbqq/aaslh-2025-flyers-1.pdf"
click at [594, 461] on p "E-Newsletter: https://www.bloomsbury.com/us/newsletters/museum-studies-newslett…" at bounding box center [717, 269] width 940 height 404
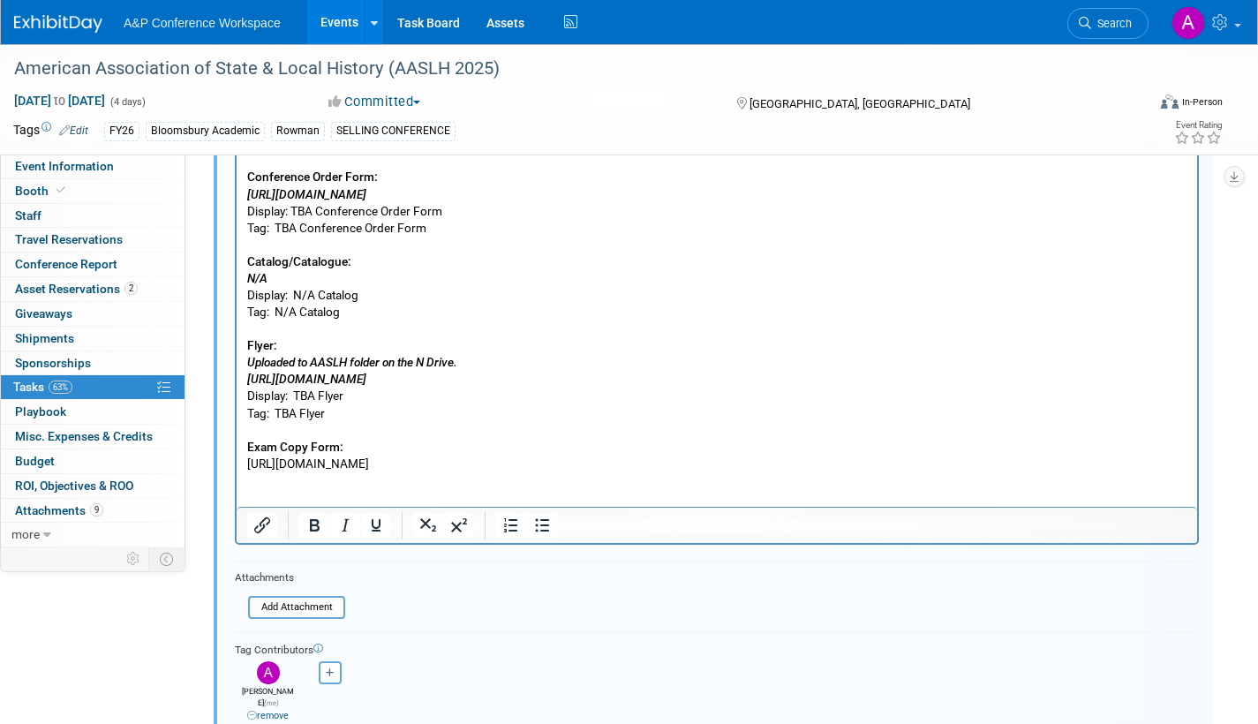
drag, startPoint x: 245, startPoint y: 464, endPoint x: 404, endPoint y: 463, distance: 158.9
click at [393, 460] on html "E-Newsletter: https://www.bloomsbury.com/us/newsletters/museum-studies-newslett…" at bounding box center [717, 265] width 961 height 411
drag, startPoint x: 483, startPoint y: 460, endPoint x: 247, endPoint y: 464, distance: 235.8
click at [247, 464] on p "E-Newsletter: https://www.bloomsbury.com/us/newsletters/museum-studies-newslett…" at bounding box center [717, 269] width 940 height 404
copy p "https://www.surveymonkey.com/r/QDT56LG"
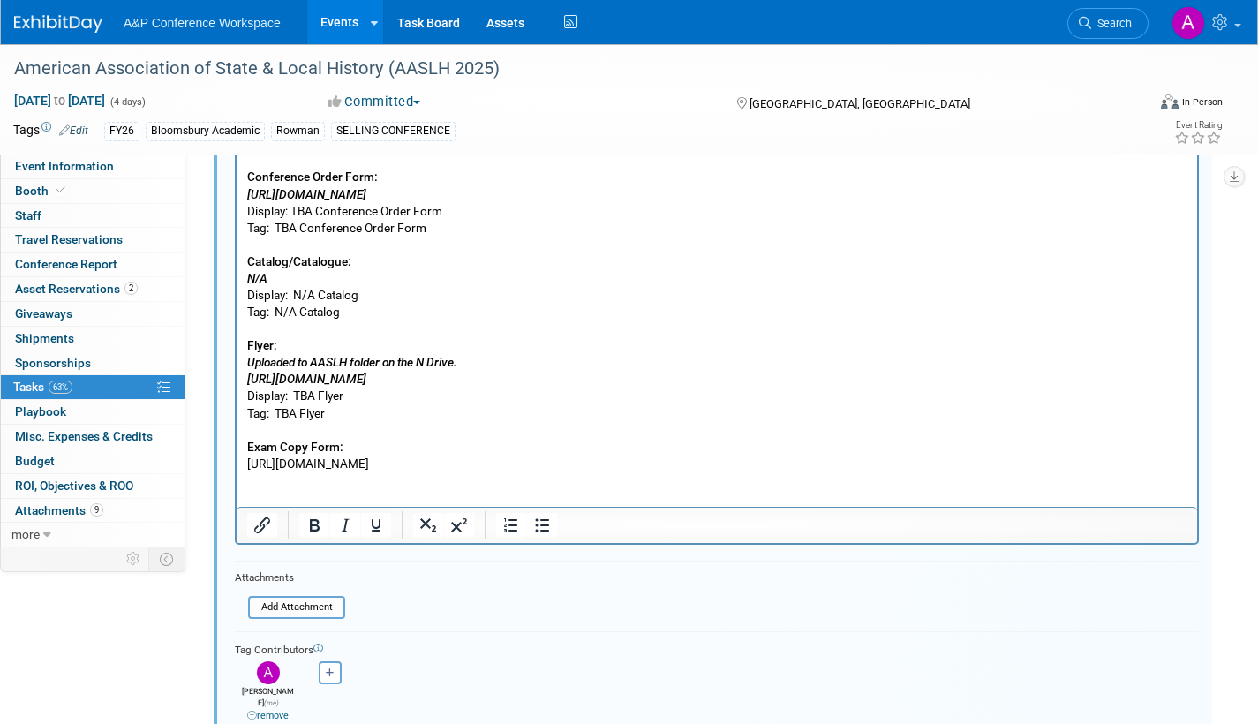
drag, startPoint x: 824, startPoint y: 463, endPoint x: 791, endPoint y: 476, distance: 35.3
click at [821, 464] on p "E-Newsletter: https://www.bloomsbury.com/us/newsletters/museum-studies-newslett…" at bounding box center [717, 269] width 940 height 404
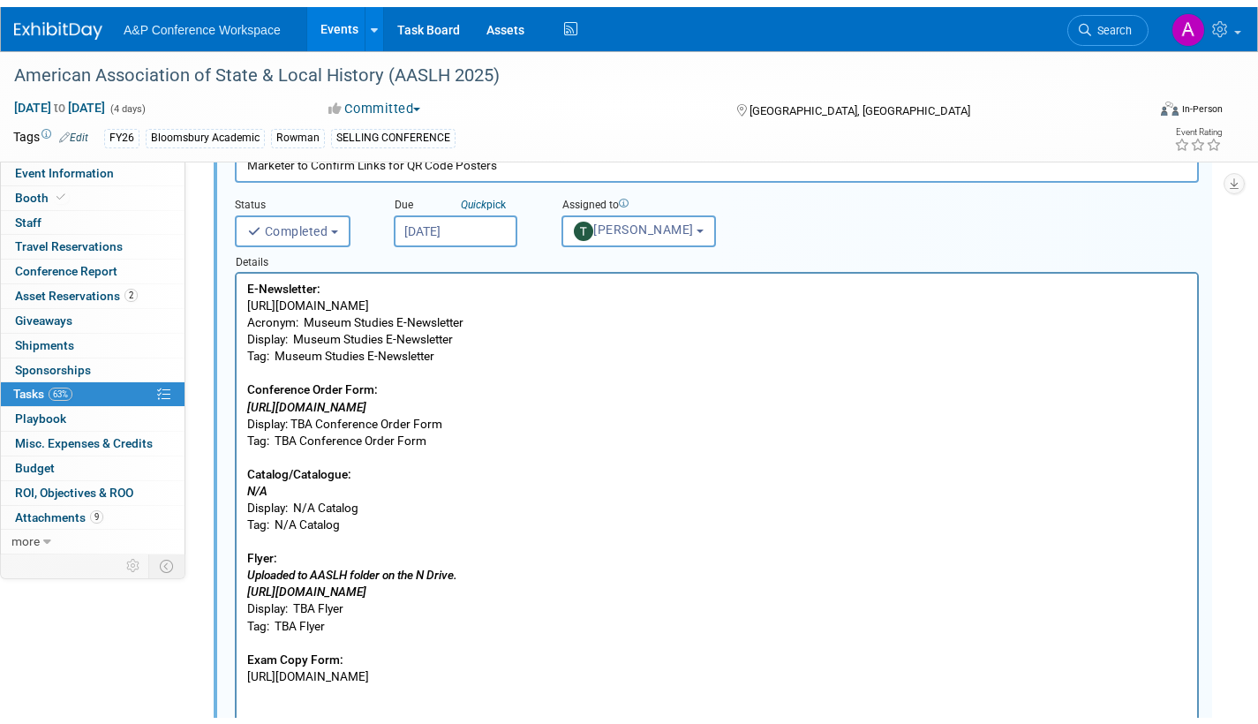
scroll to position [996, 0]
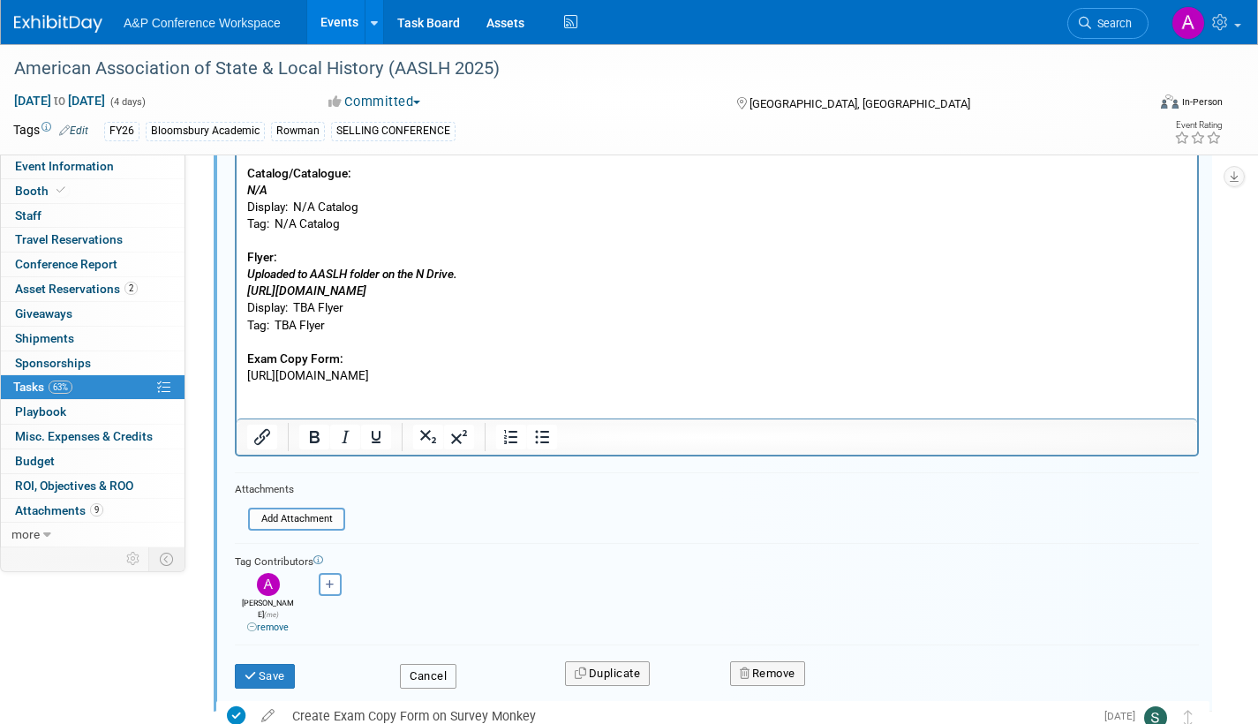
drag, startPoint x: 446, startPoint y: 658, endPoint x: 827, endPoint y: 465, distance: 427.3
click at [447, 664] on button "Cancel" at bounding box center [428, 676] width 57 height 25
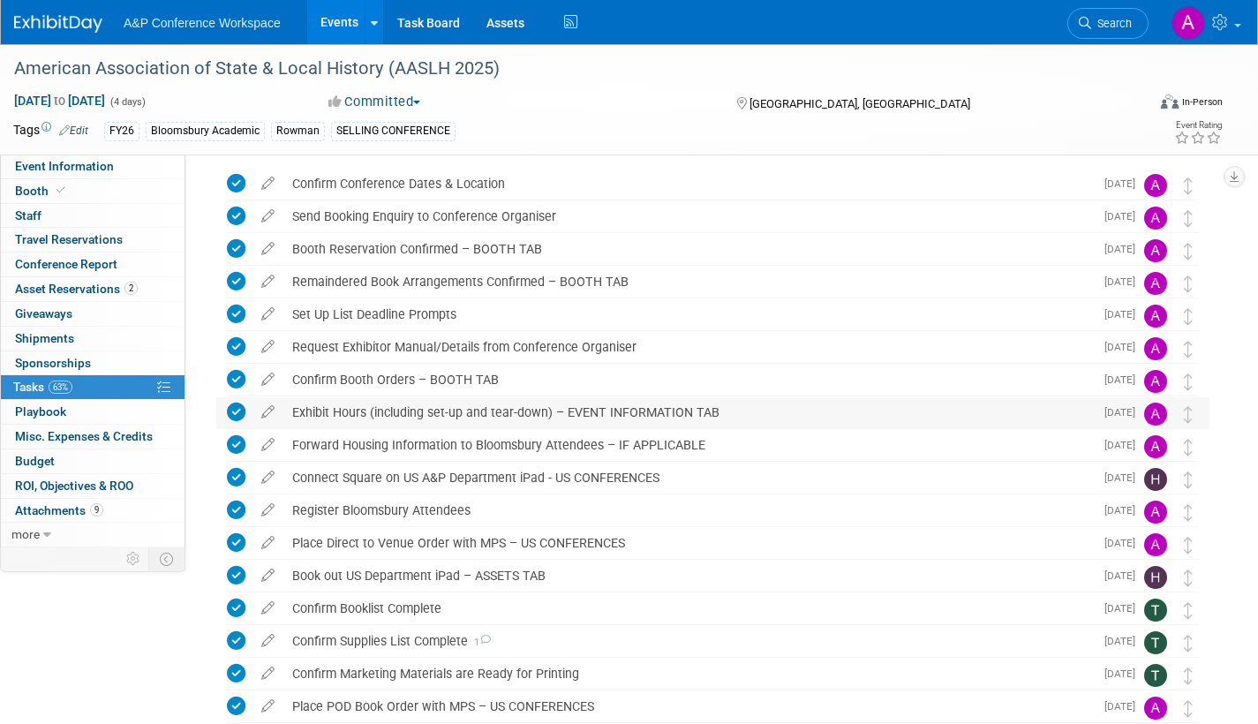
scroll to position [0, 0]
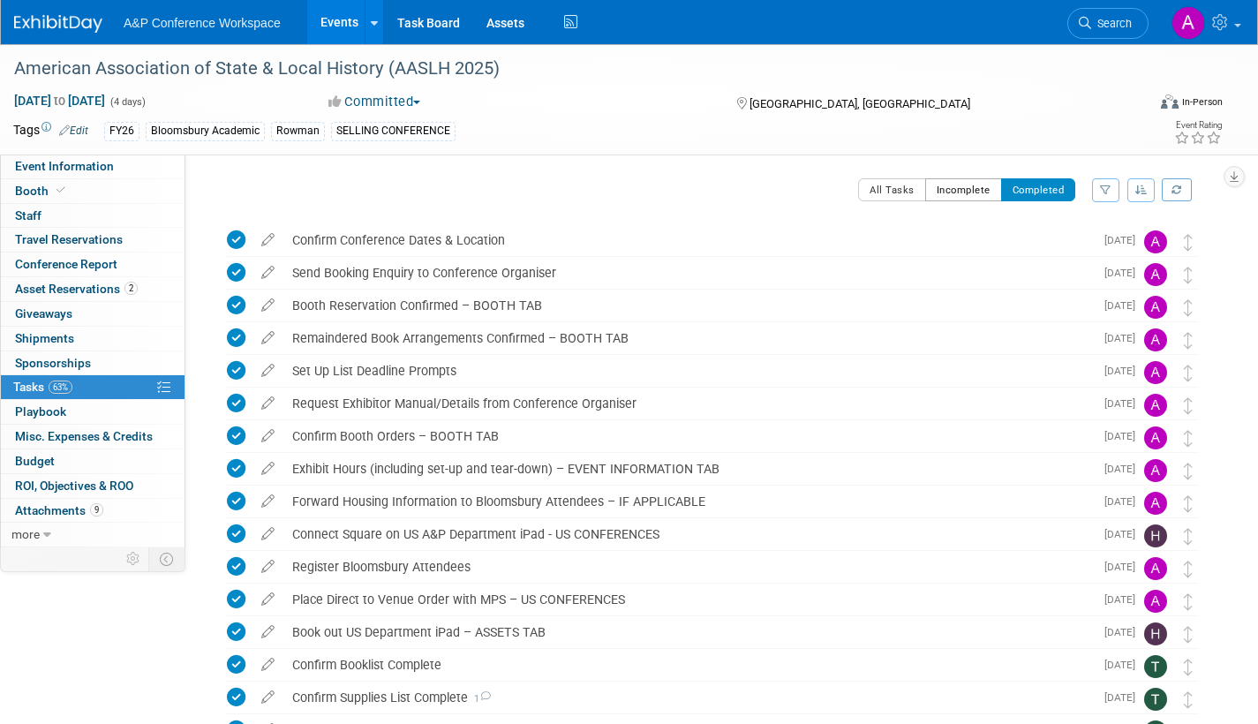
click at [962, 192] on button "Incomplete" at bounding box center [963, 189] width 77 height 23
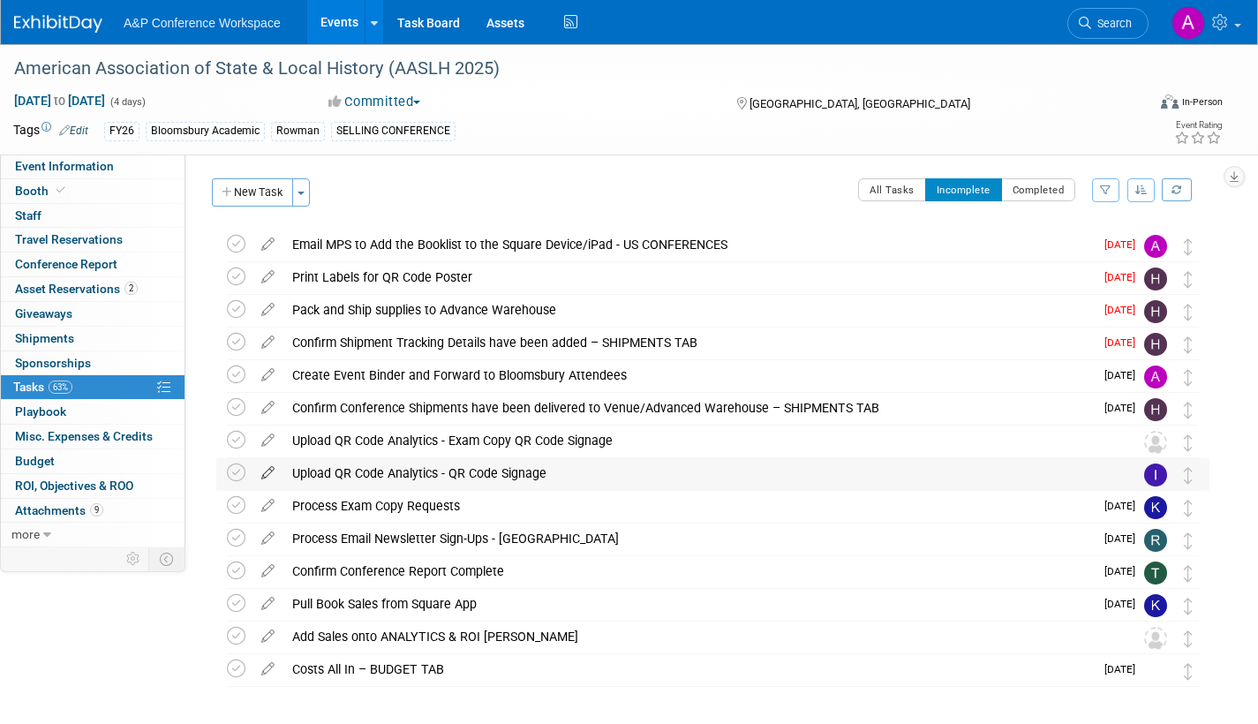
click at [266, 470] on icon at bounding box center [268, 469] width 31 height 22
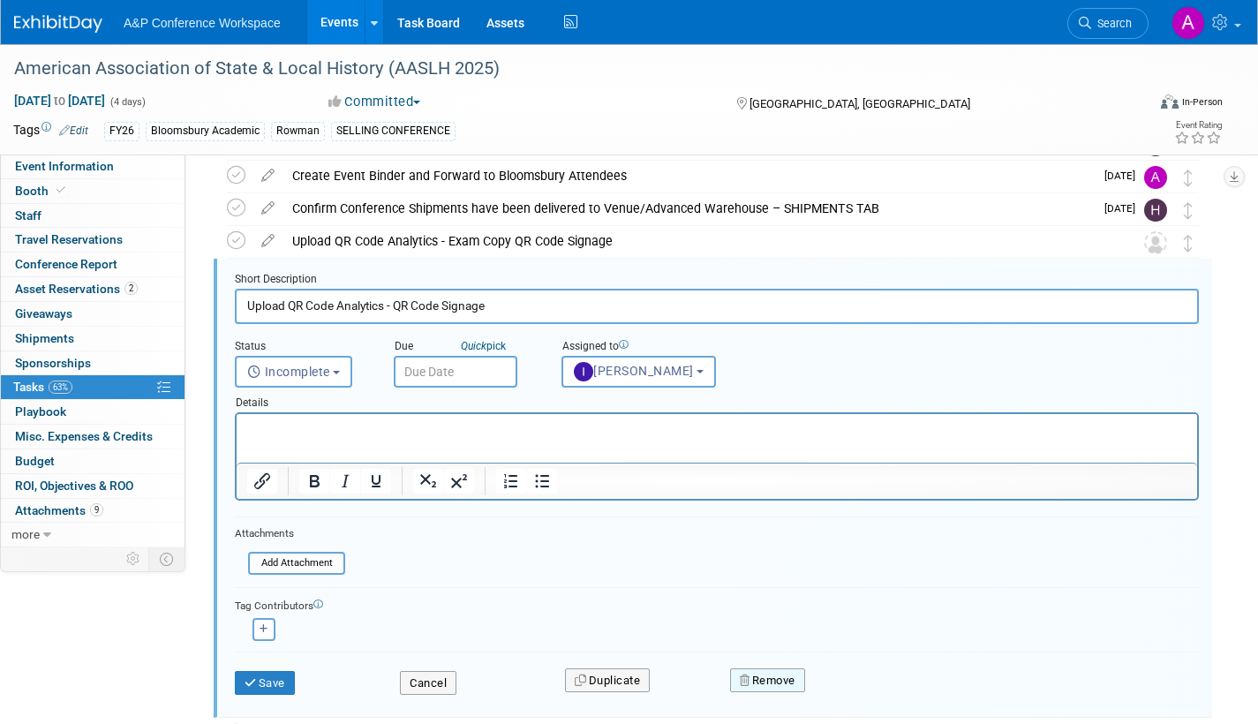
drag, startPoint x: 784, startPoint y: 680, endPoint x: 796, endPoint y: 677, distance: 11.8
click at [785, 680] on button "Remove" at bounding box center [767, 680] width 75 height 25
click at [874, 694] on link "Yes" at bounding box center [866, 695] width 51 height 28
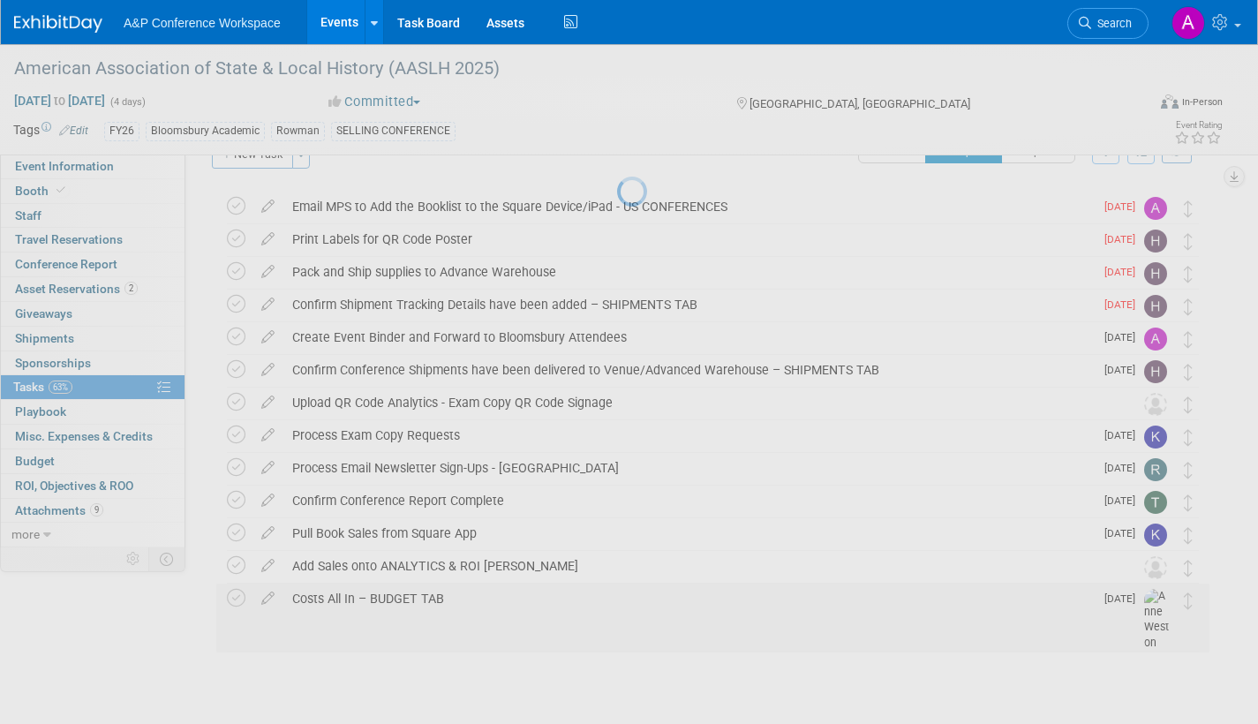
scroll to position [38, 0]
